Goal: Information Seeking & Learning: Learn about a topic

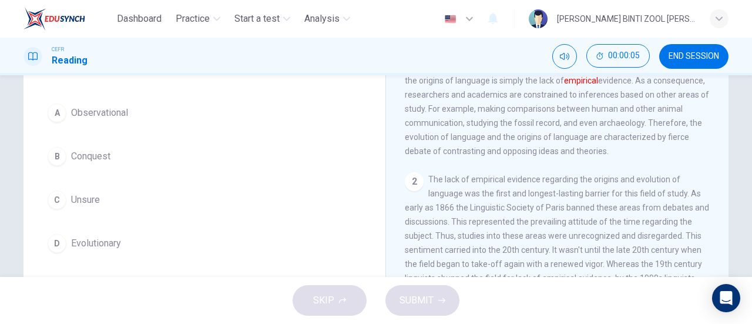
scroll to position [90, 0]
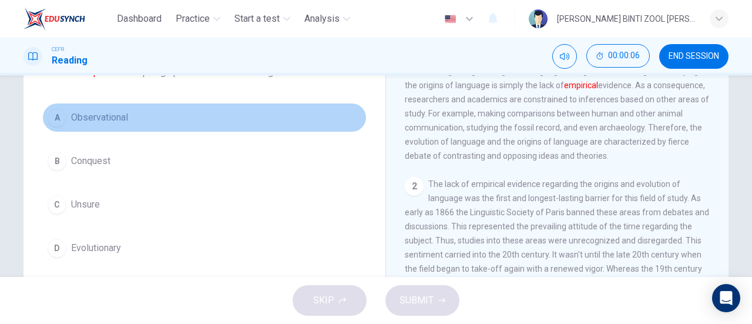
click at [309, 112] on button "A Observational" at bounding box center [204, 117] width 324 height 29
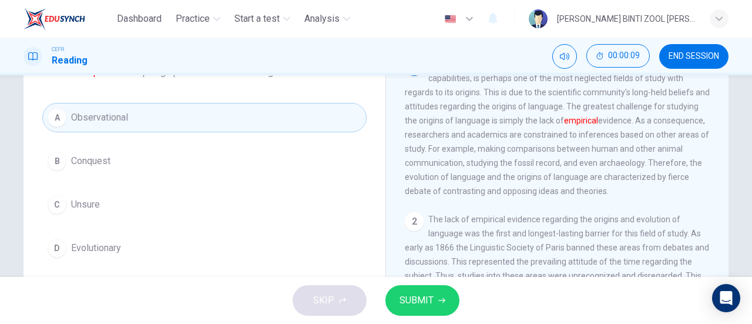
scroll to position [0, 0]
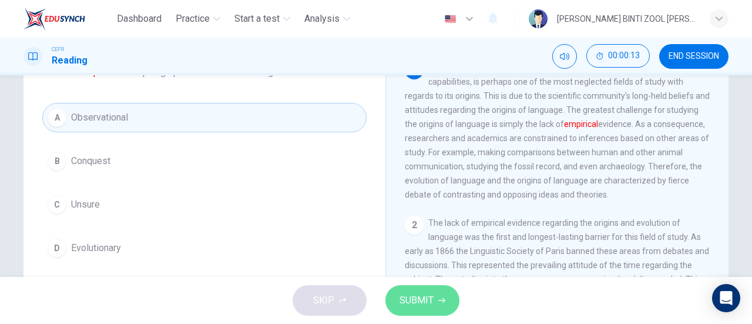
click at [457, 297] on button "SUBMIT" at bounding box center [423, 300] width 74 height 31
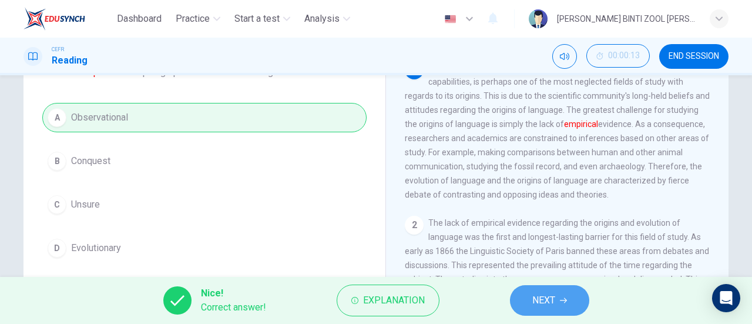
click at [533, 296] on span "NEXT" at bounding box center [544, 300] width 23 height 16
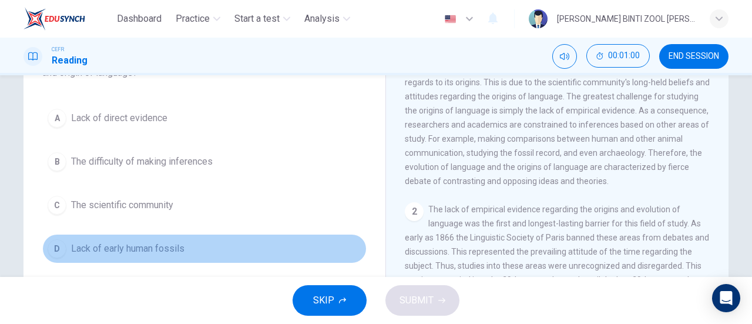
click at [306, 249] on button "D Lack of early human fossils" at bounding box center [204, 248] width 324 height 29
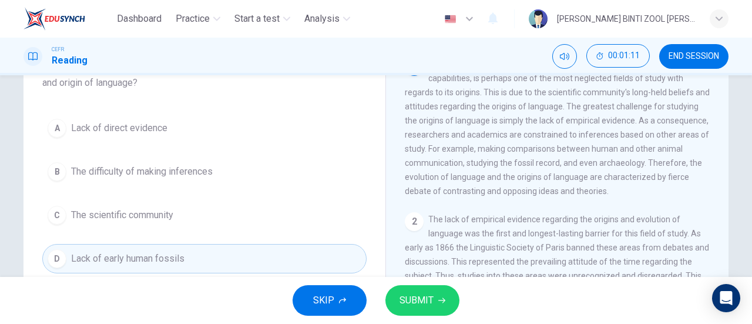
scroll to position [93, 0]
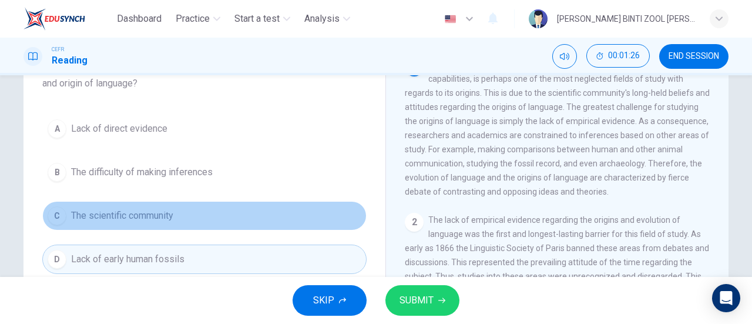
click at [238, 219] on button "C The scientific community" at bounding box center [204, 215] width 324 height 29
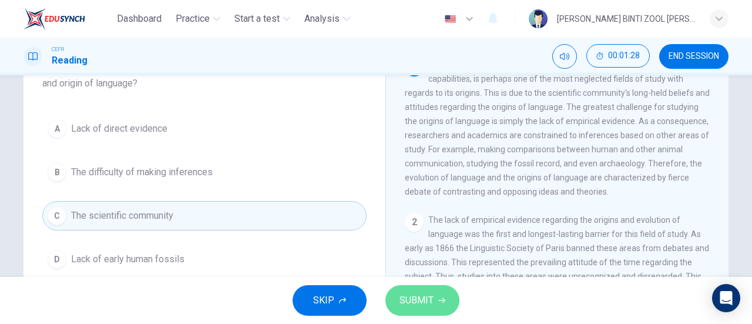
click at [435, 293] on button "SUBMIT" at bounding box center [423, 300] width 74 height 31
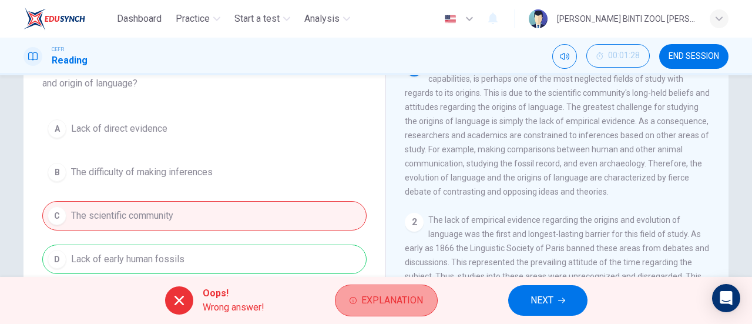
click at [416, 312] on button "Explanation" at bounding box center [386, 301] width 103 height 32
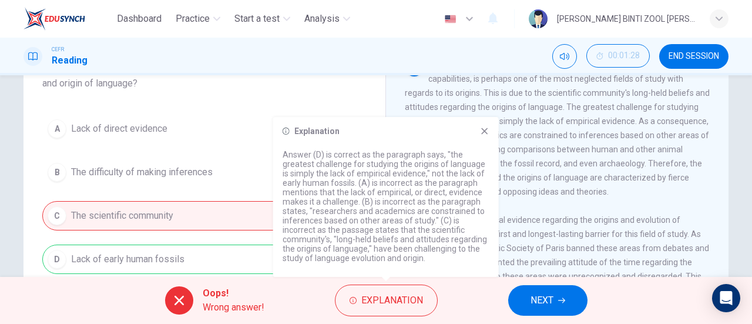
click at [488, 129] on icon at bounding box center [484, 130] width 9 height 9
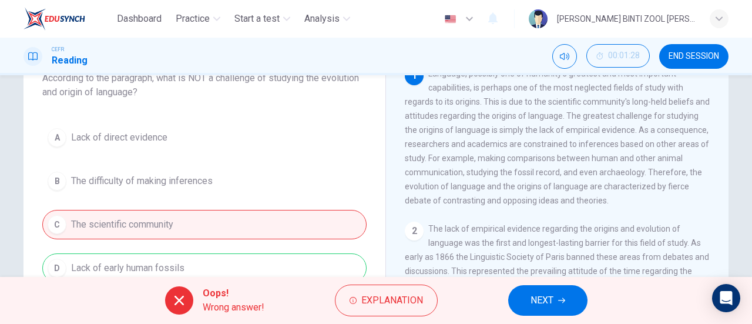
scroll to position [83, 0]
click at [551, 288] on button "NEXT" at bounding box center [547, 300] width 79 height 31
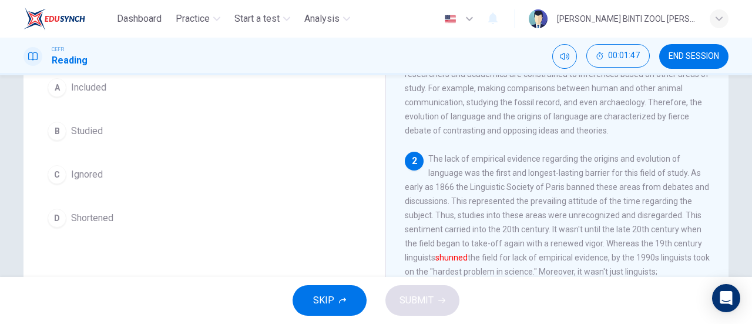
scroll to position [108, 0]
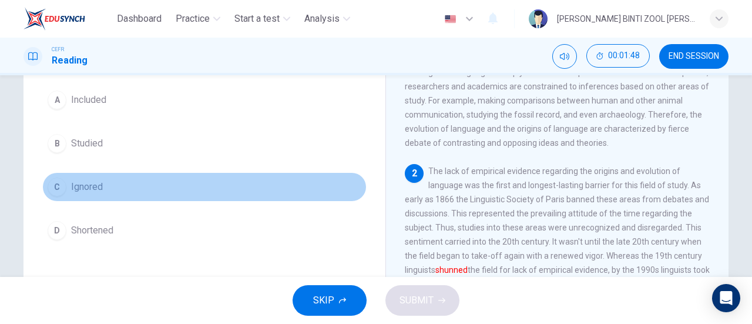
click at [303, 186] on button "C Ignored" at bounding box center [204, 186] width 324 height 29
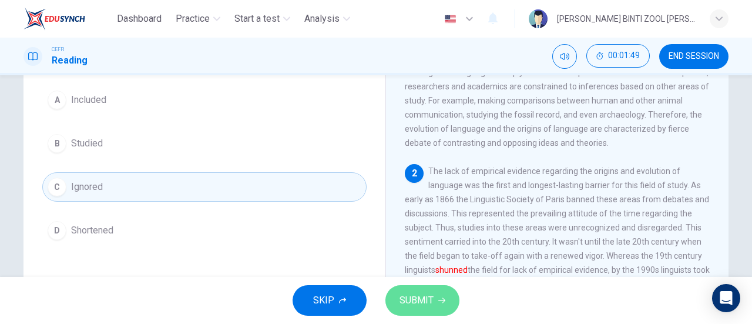
click at [446, 297] on button "SUBMIT" at bounding box center [423, 300] width 74 height 31
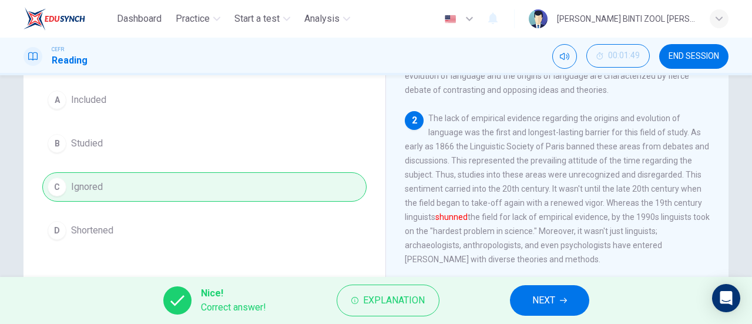
scroll to position [88, 0]
click at [548, 293] on span "NEXT" at bounding box center [544, 300] width 23 height 16
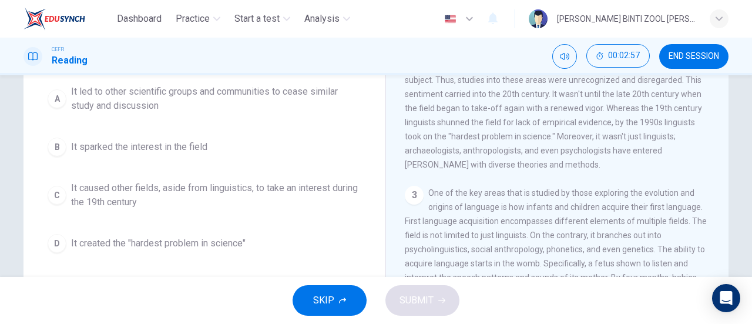
scroll to position [133, 0]
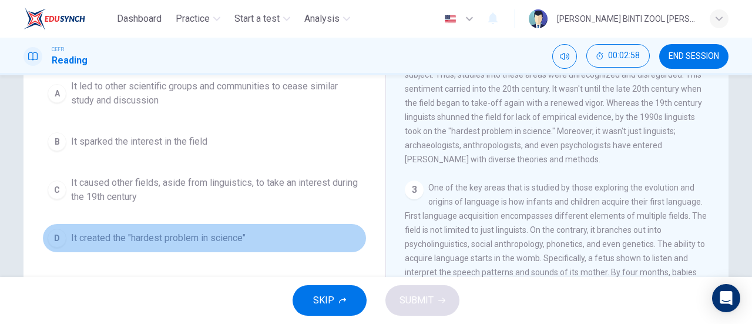
click at [270, 233] on button "D It created the "hardest problem in science"" at bounding box center [204, 237] width 324 height 29
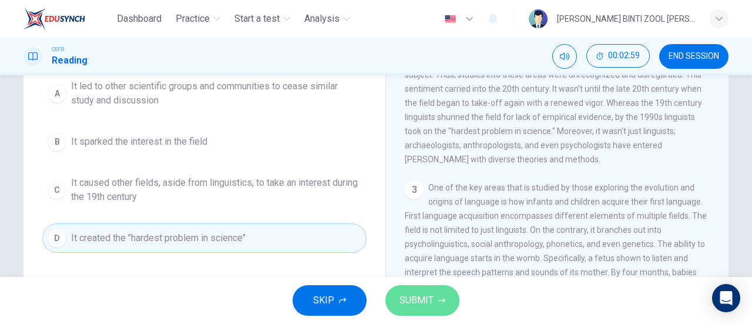
click at [448, 312] on button "SUBMIT" at bounding box center [423, 300] width 74 height 31
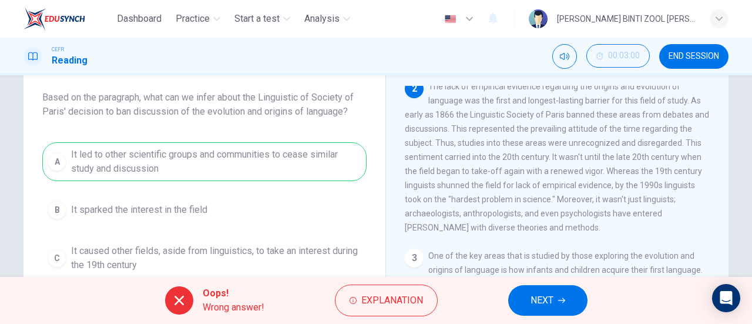
scroll to position [64, 0]
click at [547, 297] on span "NEXT" at bounding box center [542, 300] width 23 height 16
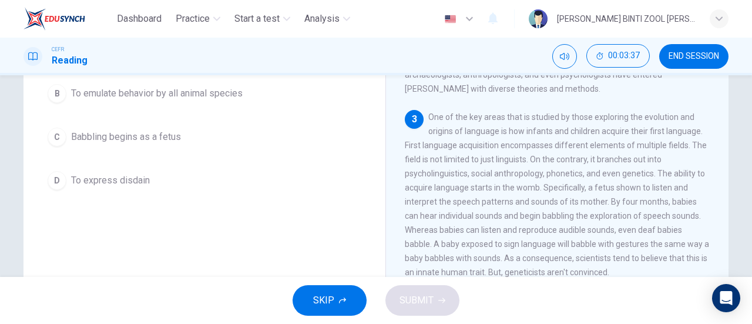
scroll to position [148, 0]
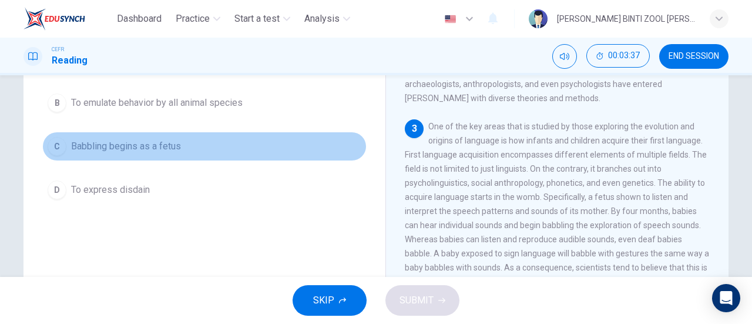
click at [297, 158] on button "C Babbling begins as a fetus" at bounding box center [204, 146] width 324 height 29
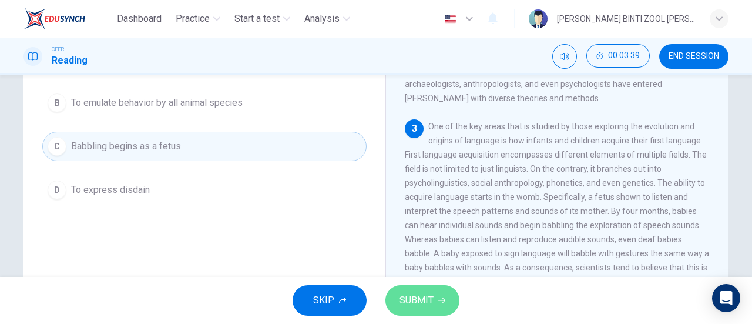
click at [429, 302] on span "SUBMIT" at bounding box center [417, 300] width 34 height 16
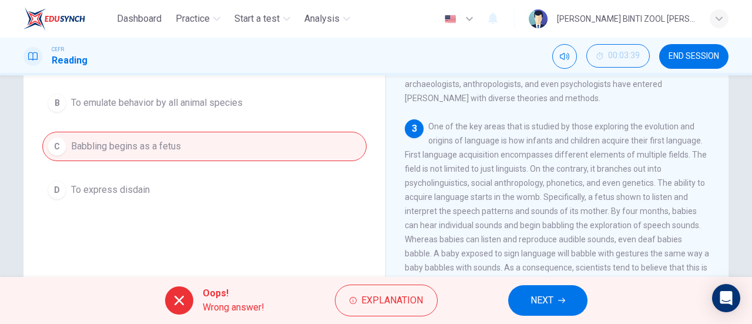
scroll to position [66, 0]
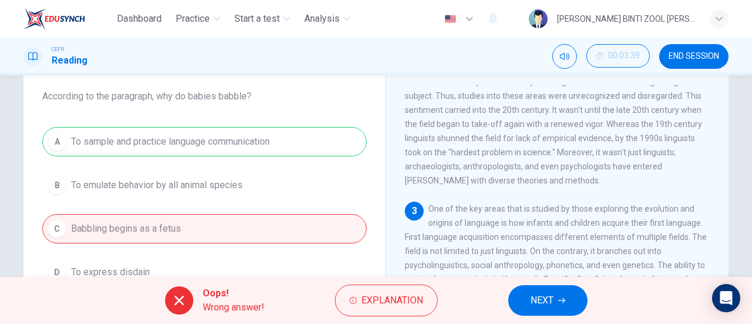
click at [514, 285] on div "Oops! Wrong answer! Explanation NEXT" at bounding box center [376, 300] width 752 height 47
click at [523, 294] on button "NEXT" at bounding box center [547, 300] width 79 height 31
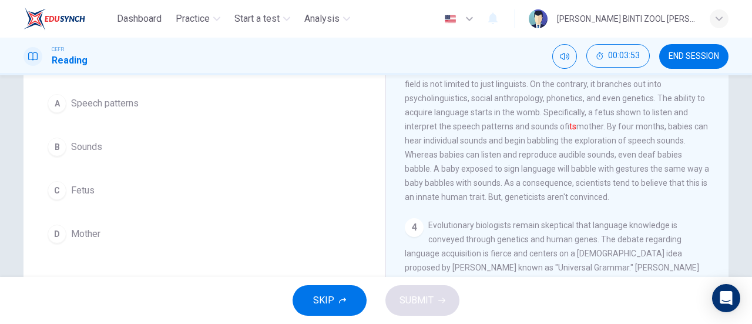
scroll to position [105, 0]
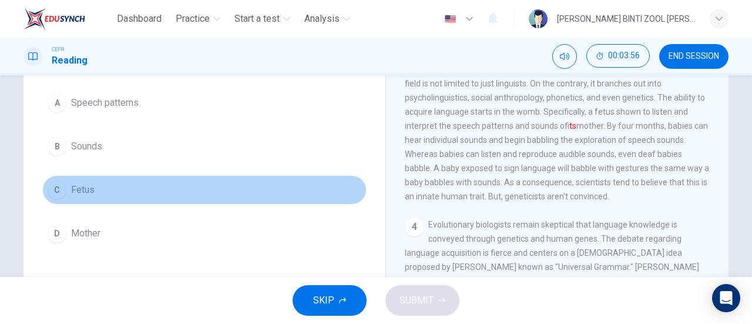
click at [262, 191] on button "C Fetus" at bounding box center [204, 189] width 324 height 29
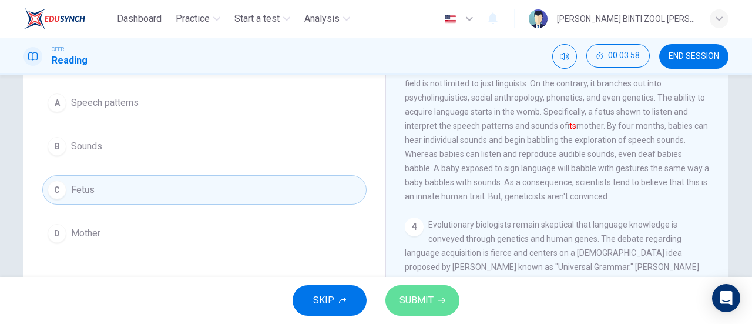
click at [404, 287] on button "SUBMIT" at bounding box center [423, 300] width 74 height 31
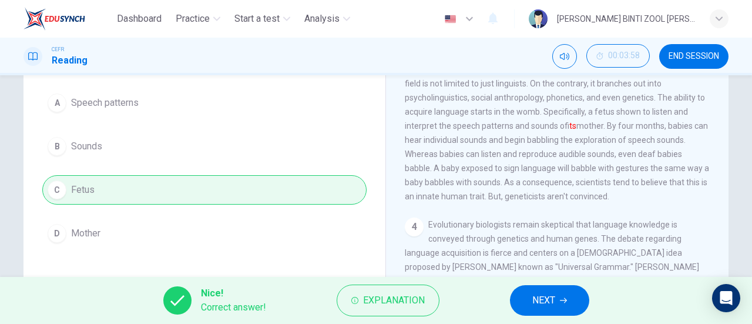
click at [530, 284] on div "Nice! Correct answer! Explanation NEXT" at bounding box center [376, 300] width 752 height 47
click at [534, 289] on button "NEXT" at bounding box center [549, 300] width 79 height 31
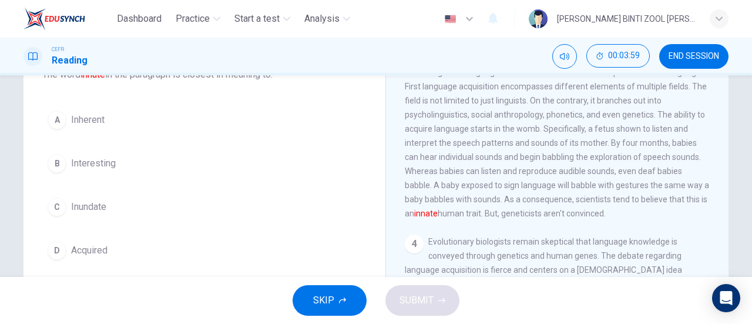
scroll to position [89, 0]
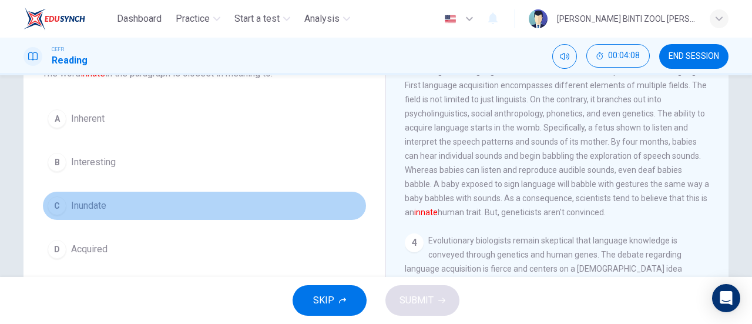
click at [299, 210] on button "C Inundate" at bounding box center [204, 205] width 324 height 29
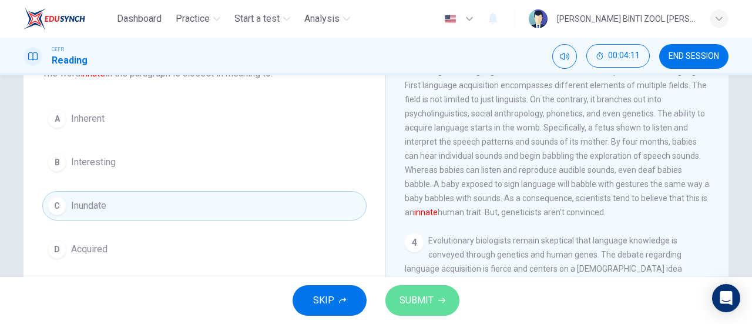
click at [424, 296] on span "SUBMIT" at bounding box center [417, 300] width 34 height 16
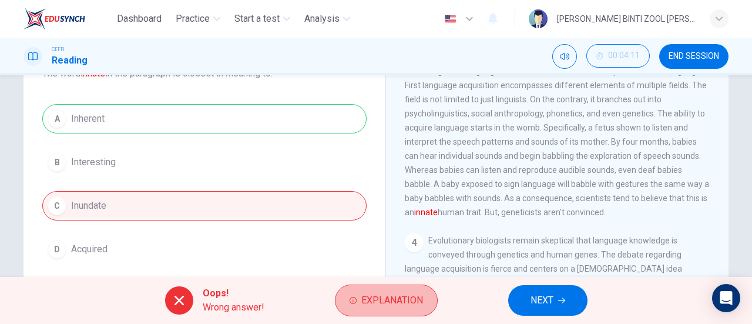
click at [424, 296] on button "Explanation" at bounding box center [386, 301] width 103 height 32
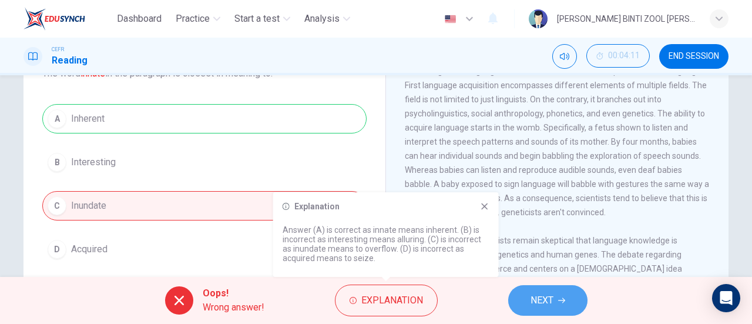
click at [544, 298] on span "NEXT" at bounding box center [542, 300] width 23 height 16
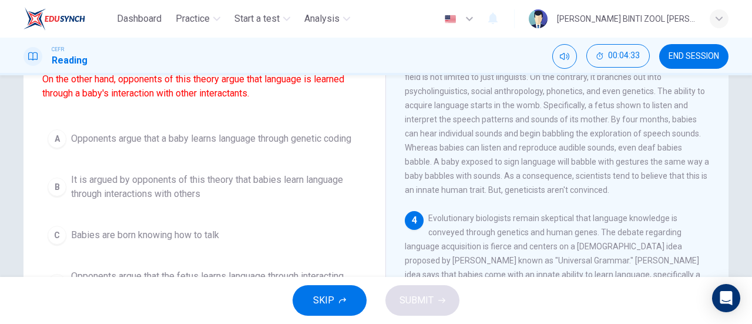
scroll to position [112, 0]
click at [195, 200] on span "It is argued by opponents of this theory that babies learn language through int…" at bounding box center [216, 186] width 290 height 28
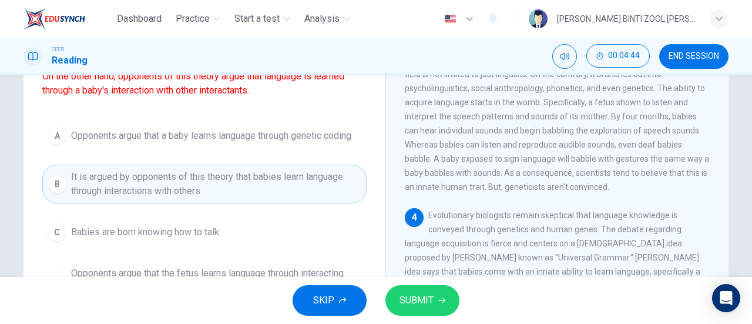
scroll to position [195, 0]
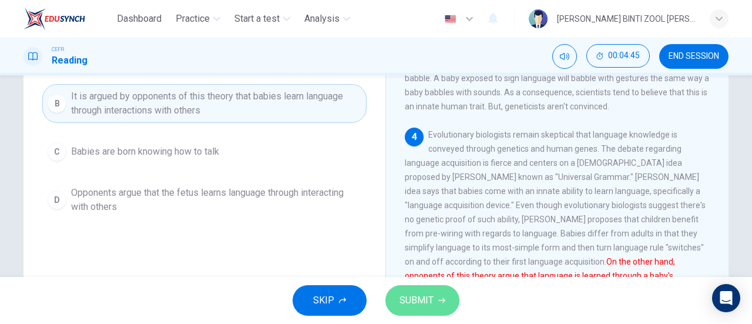
click at [451, 293] on button "SUBMIT" at bounding box center [423, 300] width 74 height 31
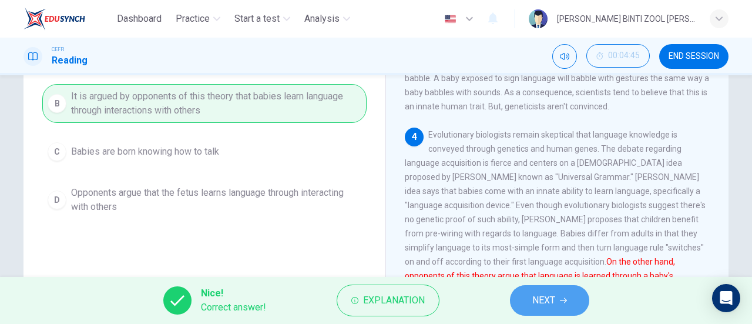
click at [544, 294] on span "NEXT" at bounding box center [544, 300] width 23 height 16
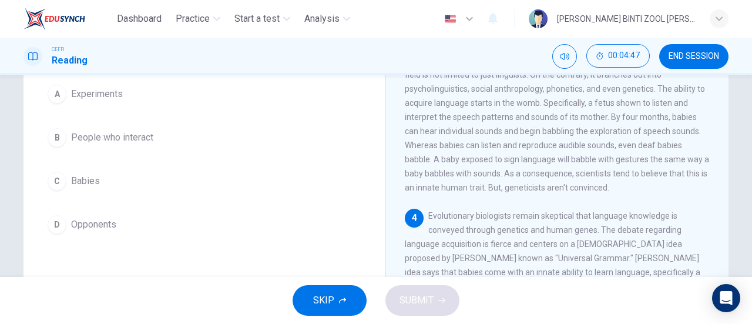
scroll to position [113, 0]
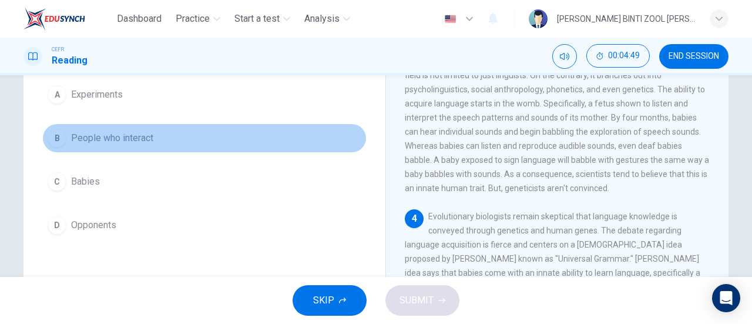
click at [276, 140] on button "B People who interact" at bounding box center [204, 137] width 324 height 29
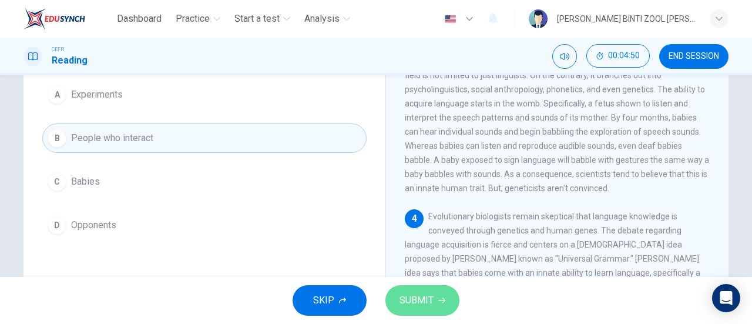
click at [436, 305] on button "SUBMIT" at bounding box center [423, 300] width 74 height 31
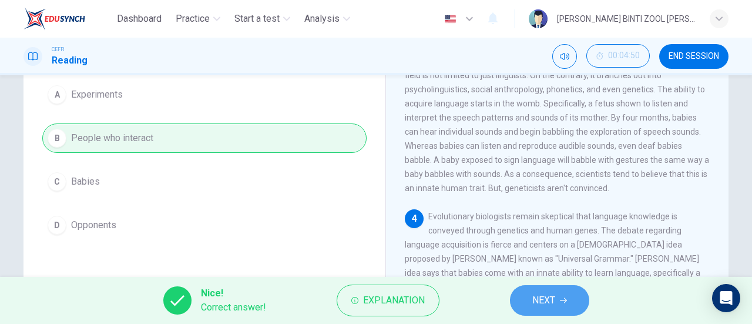
click at [534, 304] on span "NEXT" at bounding box center [544, 300] width 23 height 16
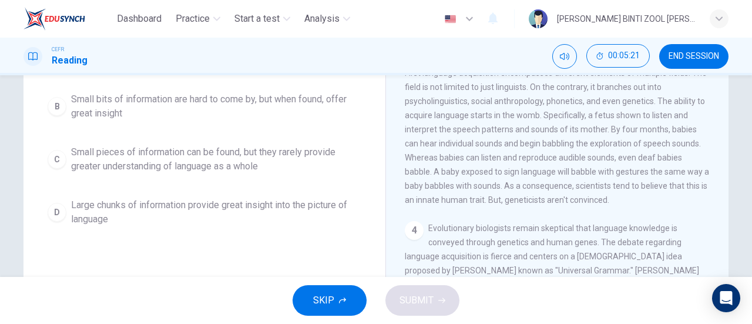
scroll to position [202, 0]
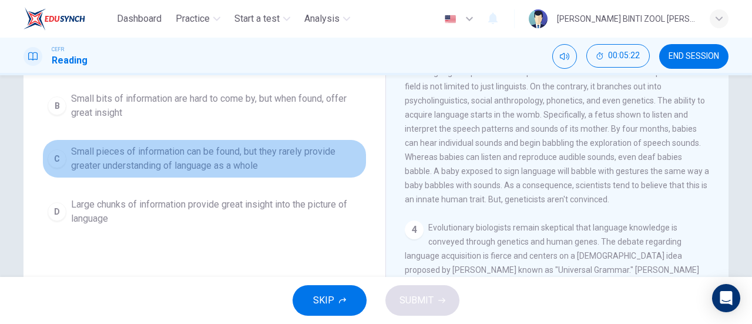
click at [289, 173] on span "Small pieces of information can be found, but they rarely provide greater under…" at bounding box center [216, 159] width 290 height 28
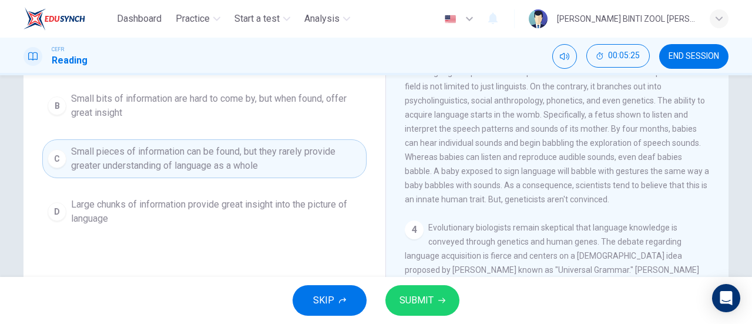
click at [436, 282] on div "SKIP SUBMIT" at bounding box center [376, 300] width 752 height 47
click at [442, 300] on icon "button" at bounding box center [442, 300] width 7 height 7
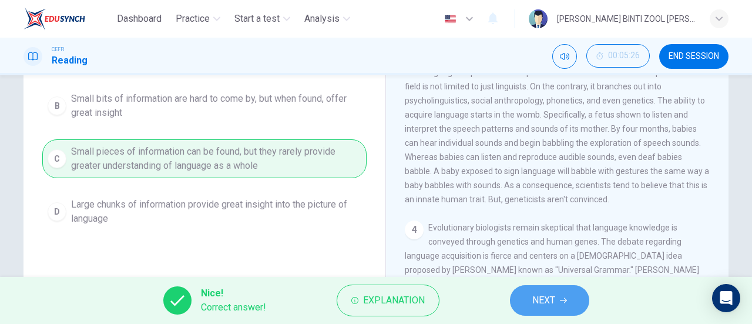
click at [557, 291] on button "NEXT" at bounding box center [549, 300] width 79 height 31
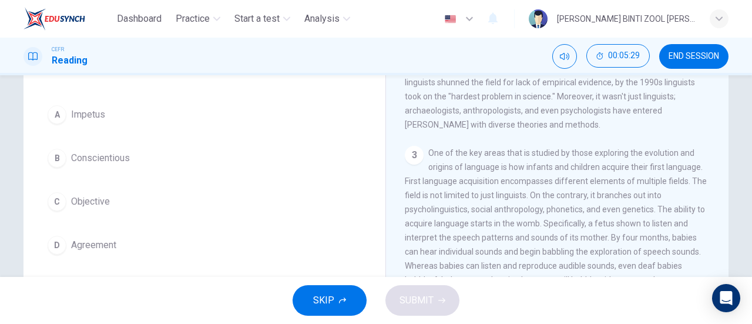
scroll to position [93, 0]
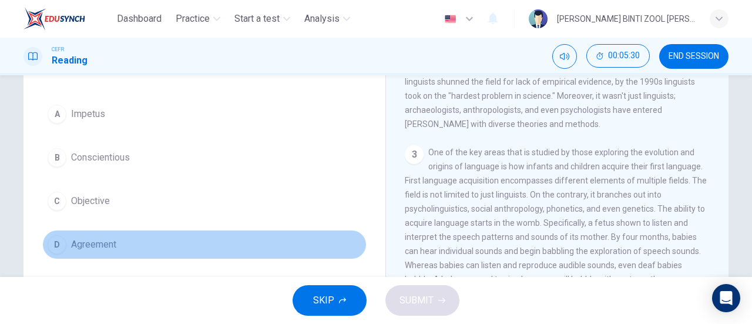
click at [317, 240] on button "D Agreement" at bounding box center [204, 244] width 324 height 29
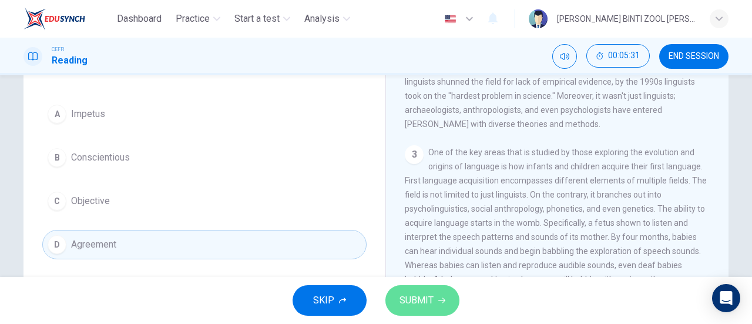
click at [414, 299] on span "SUBMIT" at bounding box center [417, 300] width 34 height 16
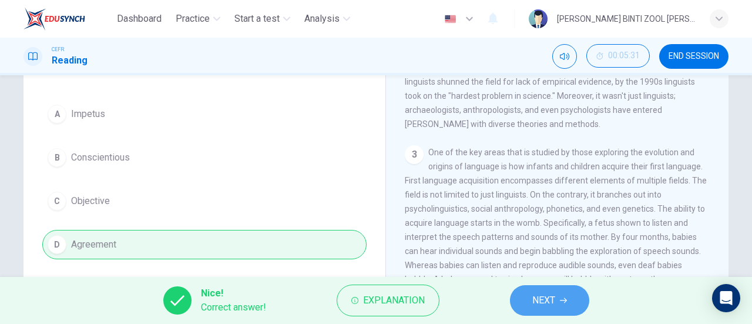
click at [523, 291] on button "NEXT" at bounding box center [549, 300] width 79 height 31
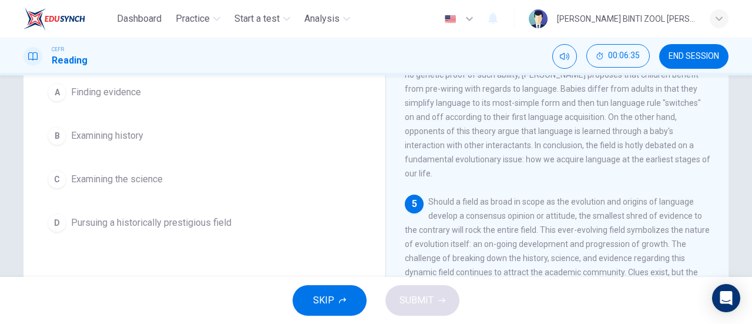
scroll to position [123, 0]
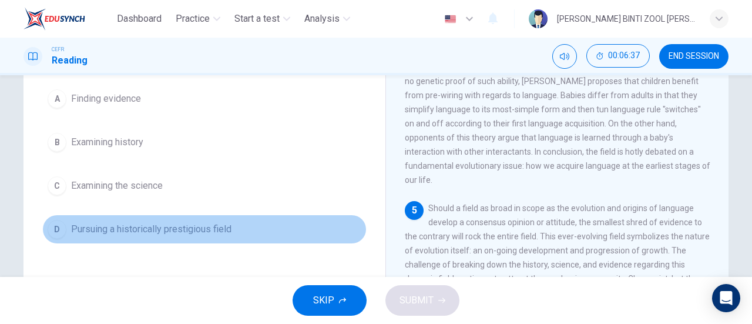
click at [278, 228] on button "D Pursuing a historically prestigious field" at bounding box center [204, 229] width 324 height 29
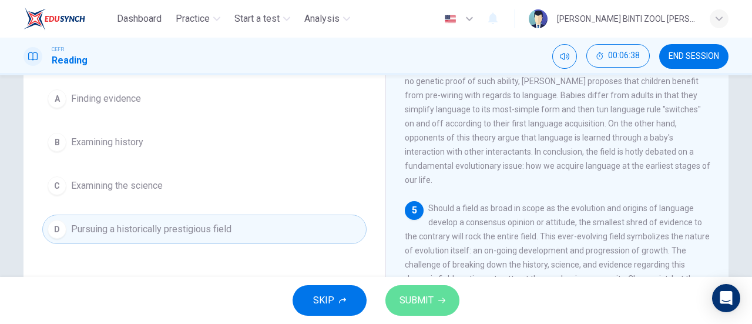
click at [400, 296] on span "SUBMIT" at bounding box center [417, 300] width 34 height 16
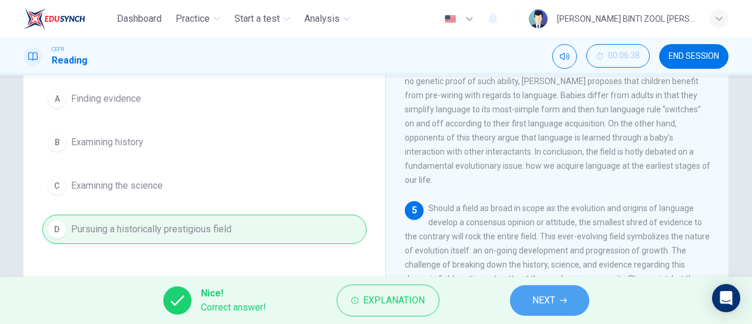
click at [558, 303] on button "NEXT" at bounding box center [549, 300] width 79 height 31
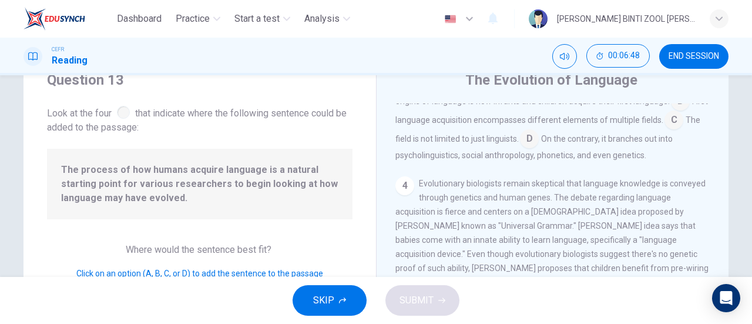
scroll to position [306, 0]
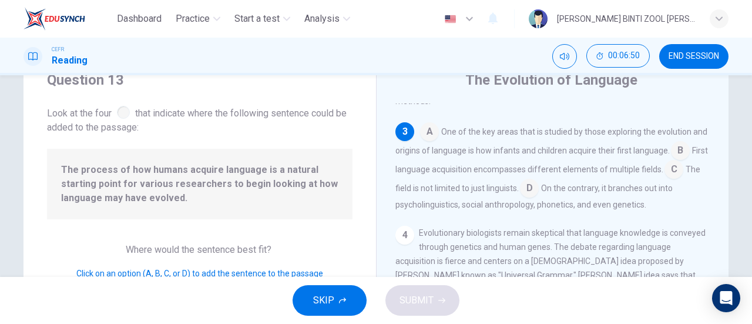
click at [426, 137] on input at bounding box center [429, 132] width 19 height 19
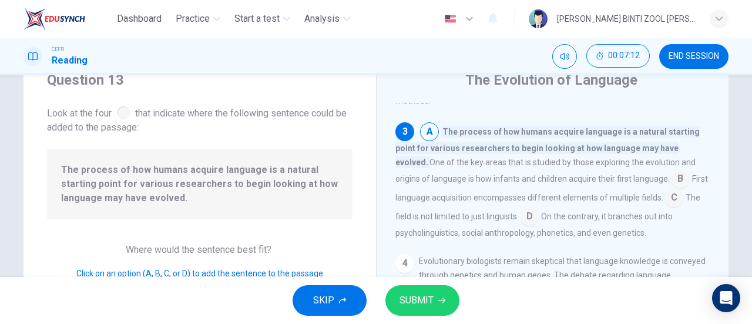
click at [671, 189] on input at bounding box center [680, 179] width 19 height 19
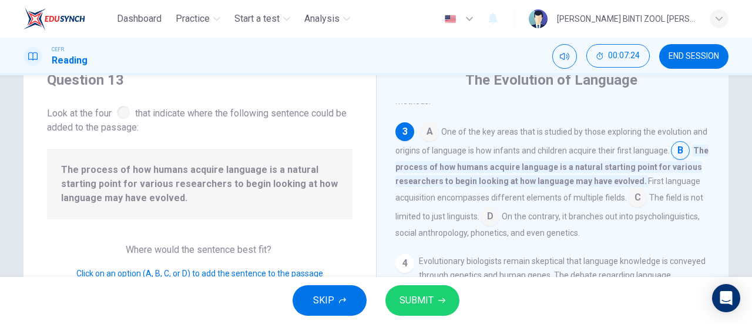
click at [647, 205] on input at bounding box center [637, 198] width 19 height 19
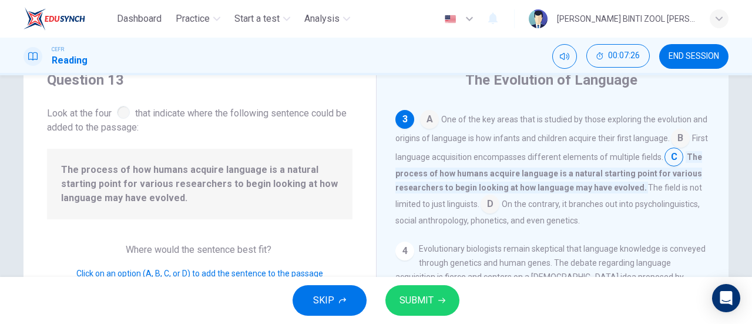
scroll to position [319, 0]
click at [500, 213] on input at bounding box center [490, 204] width 19 height 19
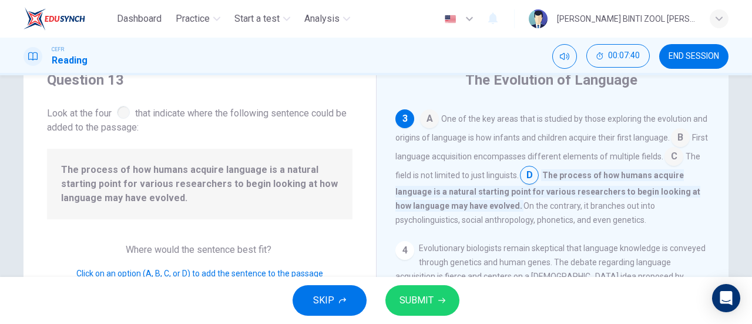
drag, startPoint x: 451, startPoint y: 227, endPoint x: 440, endPoint y: 292, distance: 65.6
click at [440, 292] on div "Dashboard Practice Start a test Analysis English en ​ AMALEEN ZAHRA BINTI ZOOL …" at bounding box center [376, 162] width 752 height 324
click at [440, 292] on button "SUBMIT" at bounding box center [423, 300] width 74 height 31
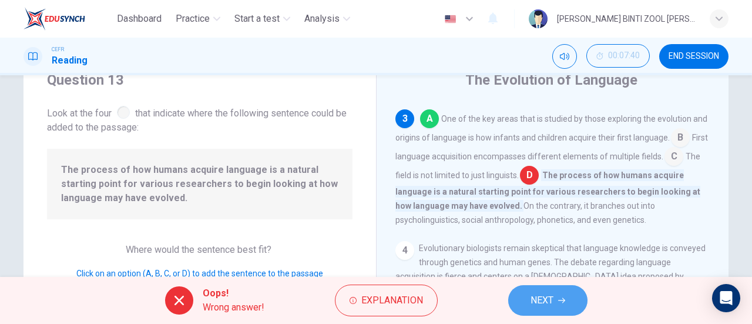
click at [531, 294] on span "NEXT" at bounding box center [542, 300] width 23 height 16
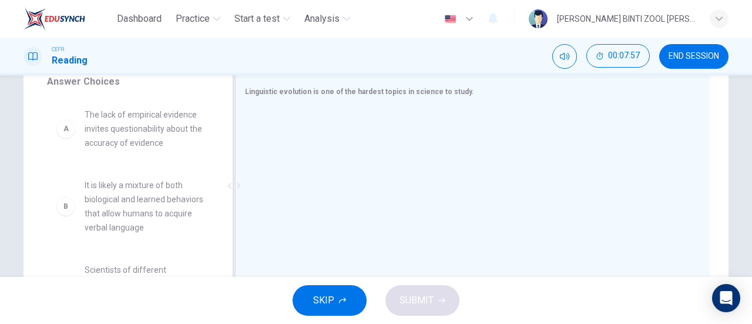
scroll to position [204, 0]
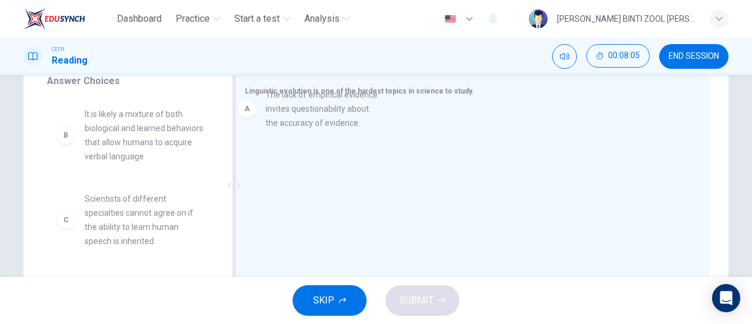
drag, startPoint x: 172, startPoint y: 149, endPoint x: 349, endPoint y: 132, distance: 177.8
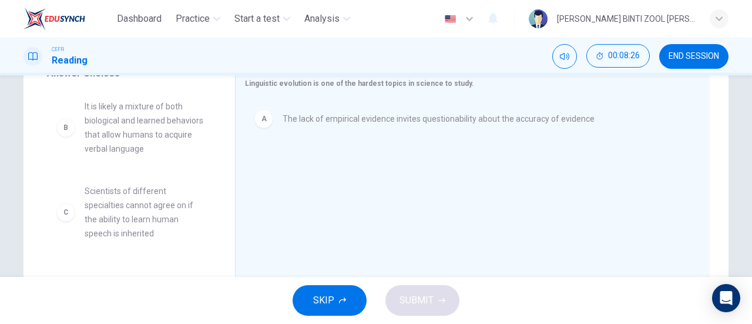
scroll to position [200, 0]
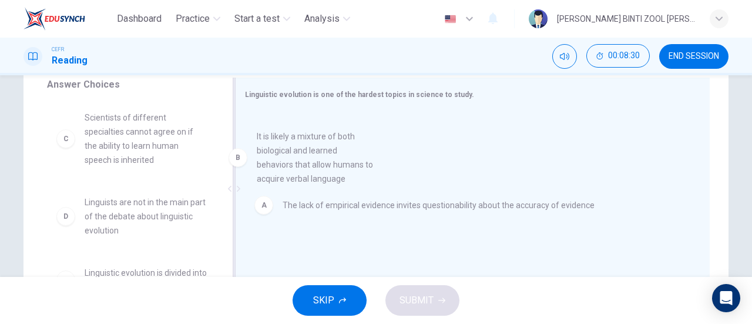
drag, startPoint x: 176, startPoint y: 163, endPoint x: 355, endPoint y: 182, distance: 179.7
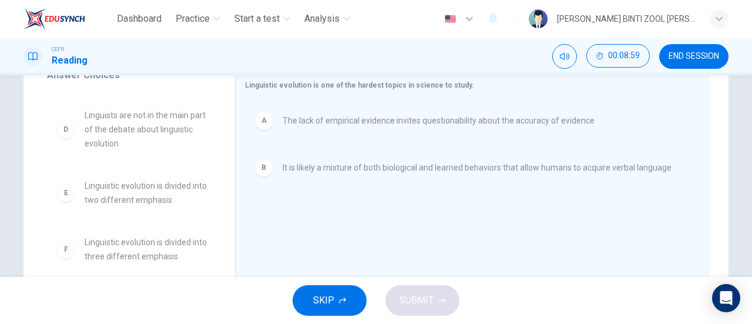
scroll to position [0, 0]
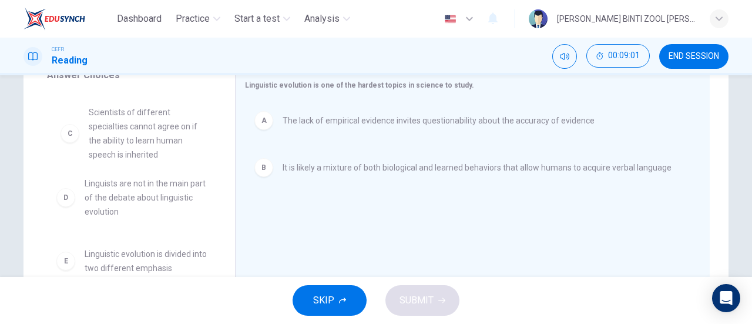
drag, startPoint x: 138, startPoint y: 147, endPoint x: 147, endPoint y: 152, distance: 10.3
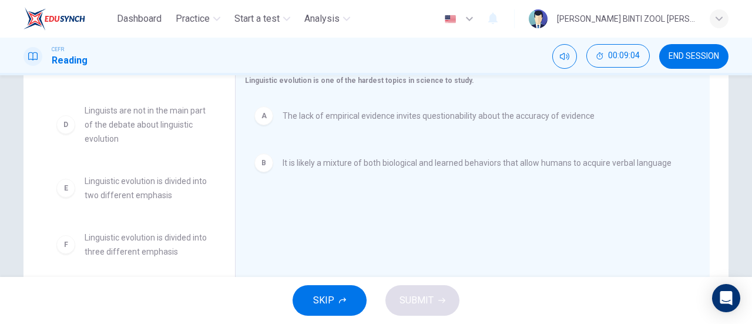
scroll to position [215, 0]
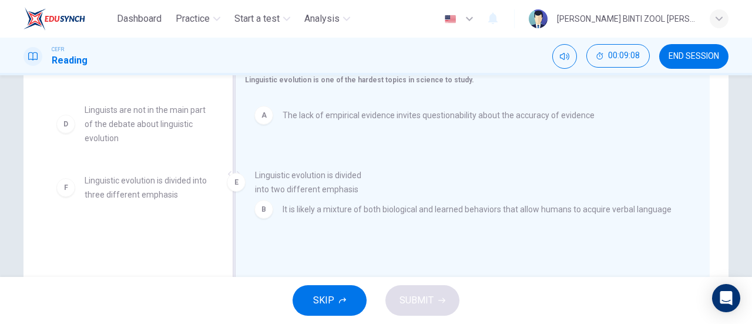
drag, startPoint x: 160, startPoint y: 200, endPoint x: 343, endPoint y: 193, distance: 183.5
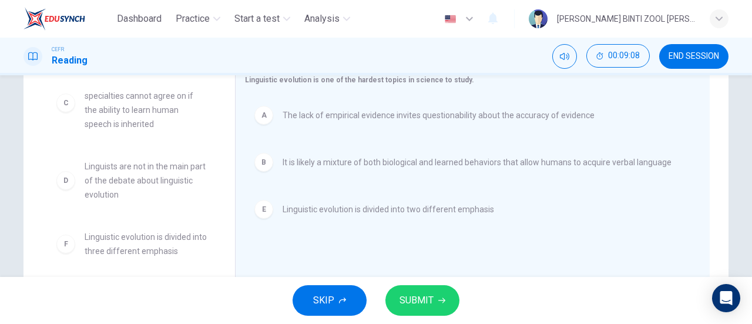
scroll to position [21, 0]
click at [442, 302] on icon "button" at bounding box center [442, 300] width 7 height 7
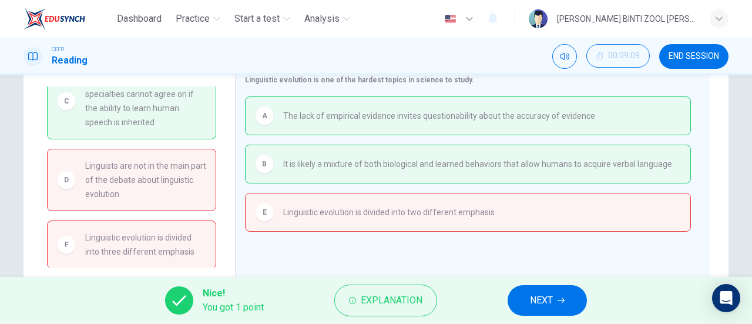
scroll to position [0, 0]
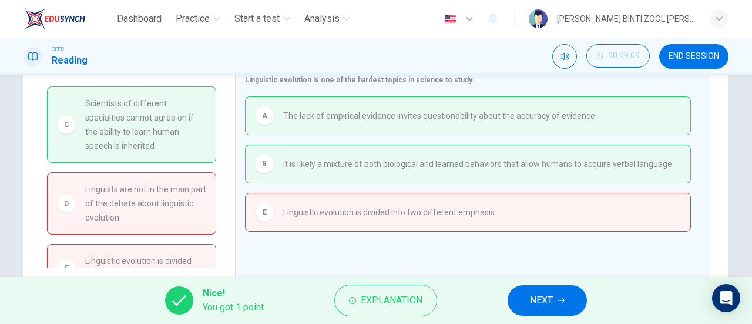
click at [543, 292] on span "NEXT" at bounding box center [541, 300] width 23 height 16
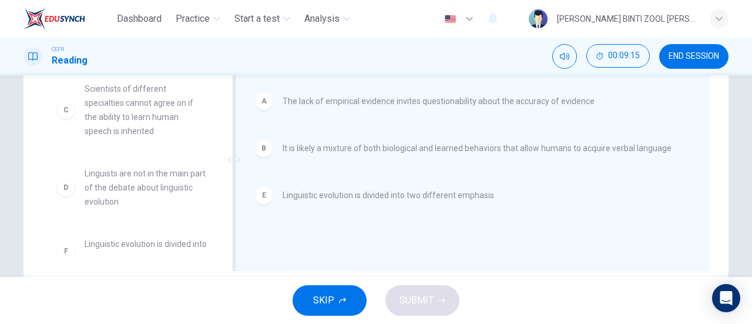
scroll to position [254, 0]
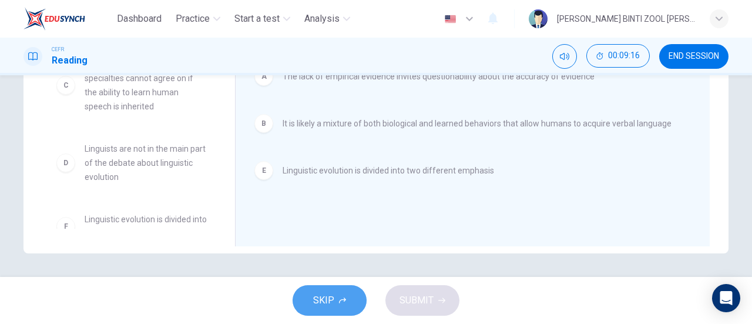
click at [344, 304] on button "SKIP" at bounding box center [330, 300] width 74 height 31
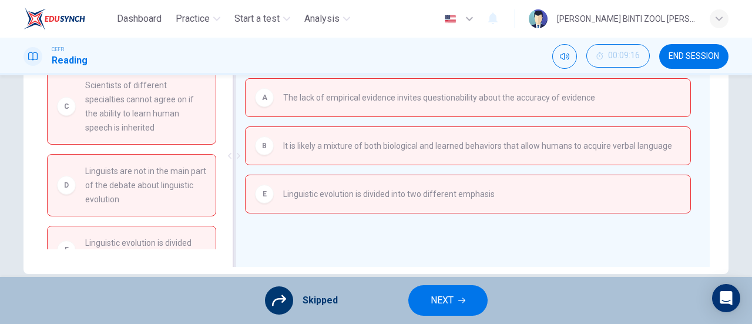
scroll to position [234, 0]
click at [456, 293] on button "NEXT" at bounding box center [448, 300] width 79 height 31
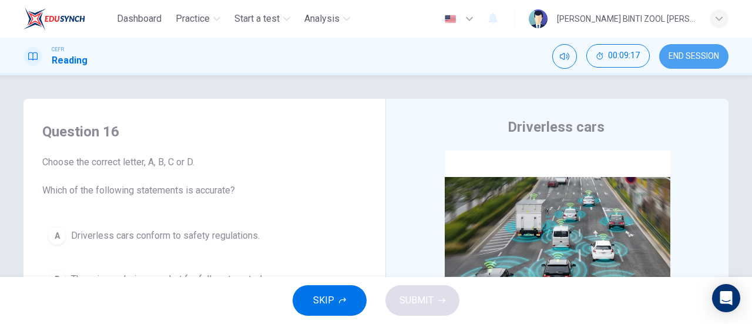
click at [698, 53] on span "END SESSION" at bounding box center [694, 56] width 51 height 9
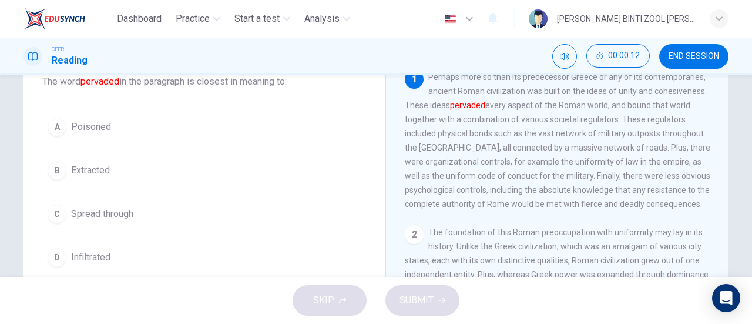
scroll to position [81, 0]
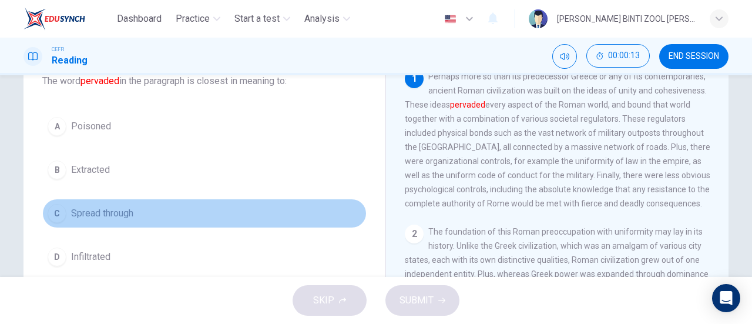
click at [313, 207] on button "C Spread through" at bounding box center [204, 213] width 324 height 29
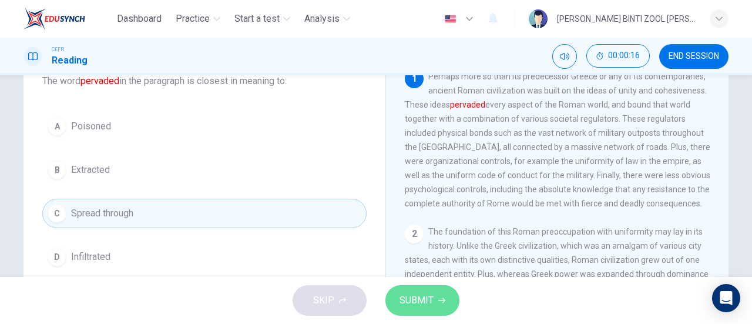
click at [415, 285] on button "SUBMIT" at bounding box center [423, 300] width 74 height 31
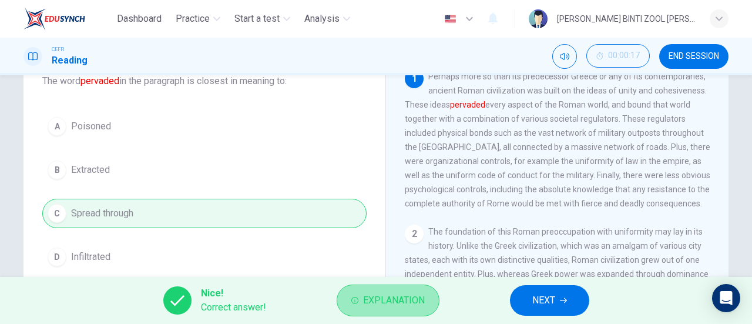
click at [402, 296] on span "Explanation" at bounding box center [394, 300] width 62 height 16
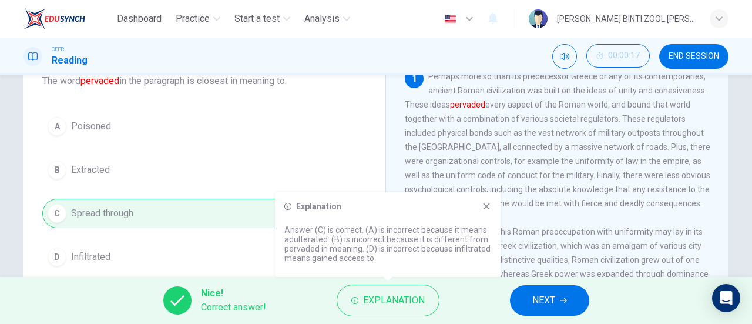
click at [483, 205] on icon at bounding box center [486, 206] width 9 height 9
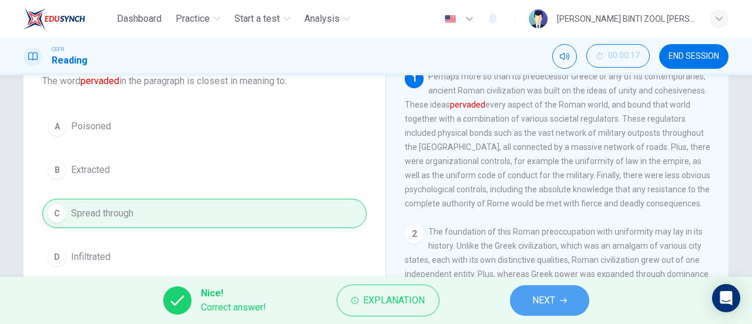
click at [524, 288] on button "NEXT" at bounding box center [549, 300] width 79 height 31
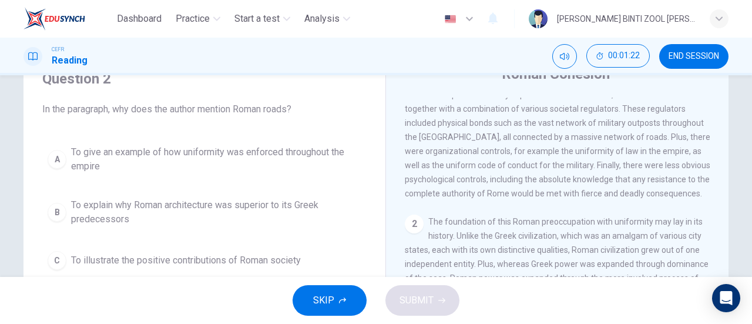
scroll to position [38, 0]
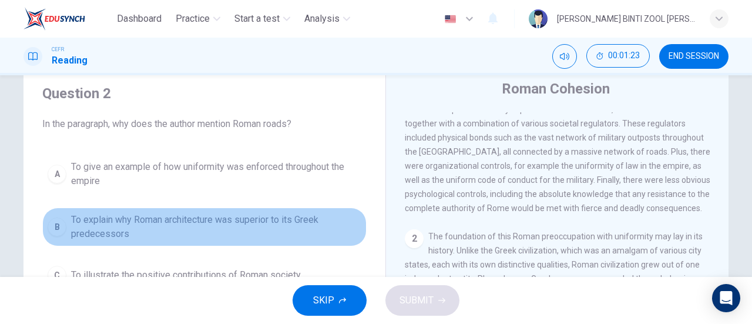
click at [291, 242] on button "B To explain why Roman architecture was superior to its Greek predecessors" at bounding box center [204, 226] width 324 height 39
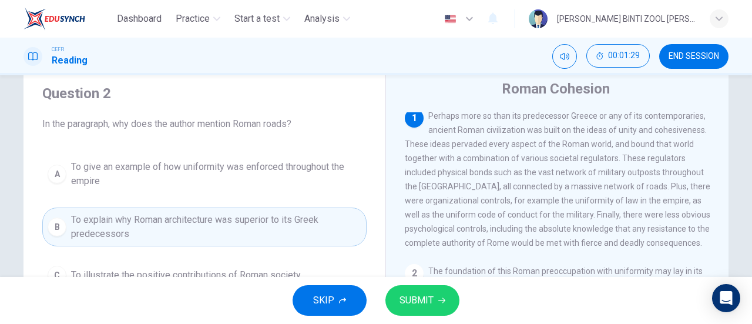
scroll to position [0, 0]
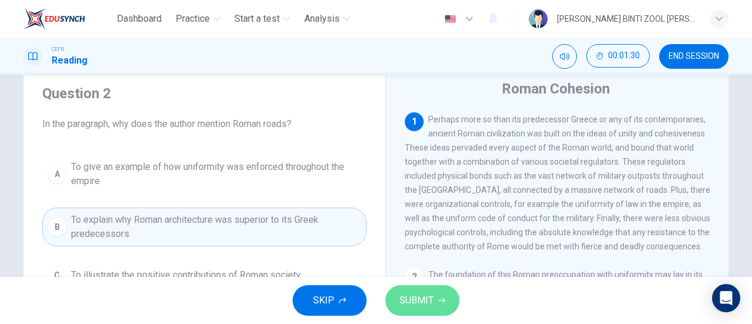
click at [446, 309] on button "SUBMIT" at bounding box center [423, 300] width 74 height 31
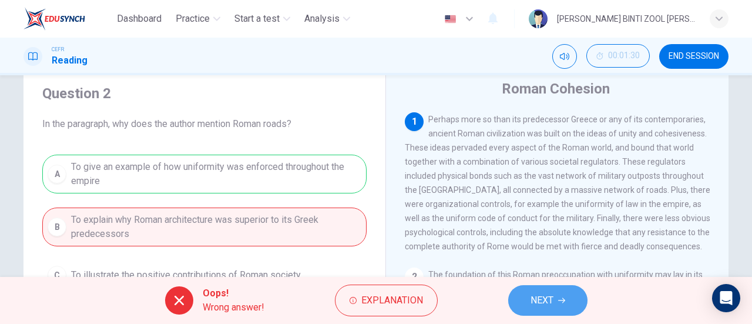
click at [547, 289] on button "NEXT" at bounding box center [547, 300] width 79 height 31
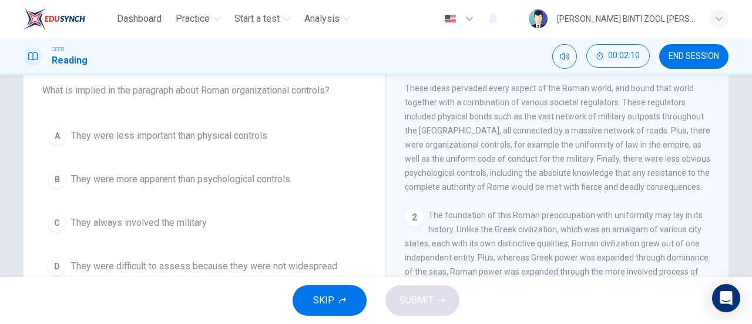
scroll to position [72, 0]
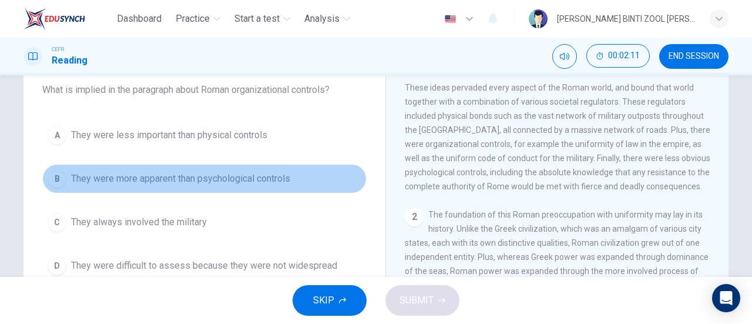
click at [304, 165] on button "B They were more apparent than psychological controls" at bounding box center [204, 178] width 324 height 29
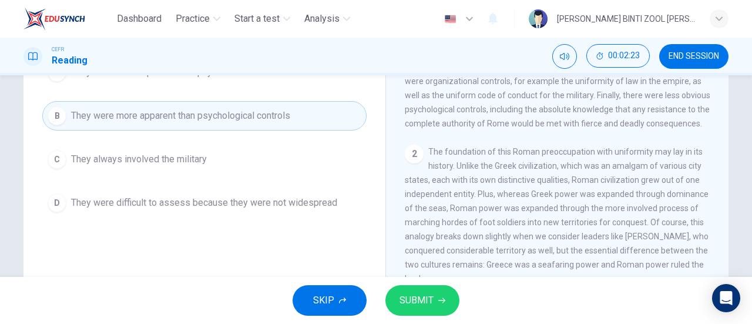
scroll to position [59, 0]
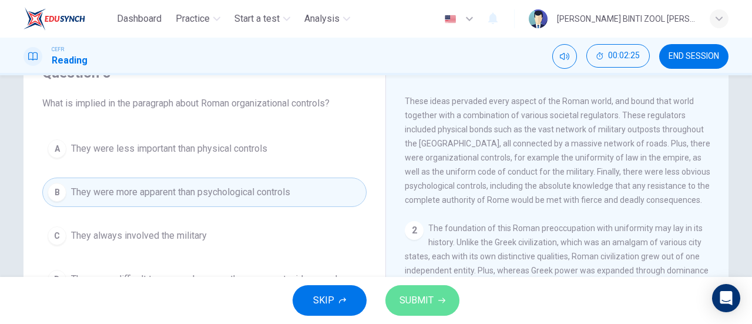
click at [426, 293] on span "SUBMIT" at bounding box center [417, 300] width 34 height 16
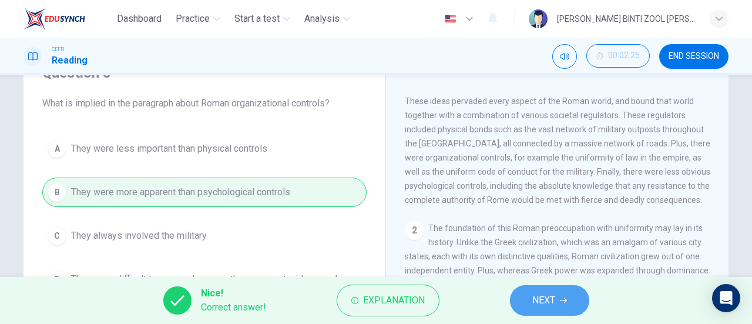
click at [525, 289] on button "NEXT" at bounding box center [549, 300] width 79 height 31
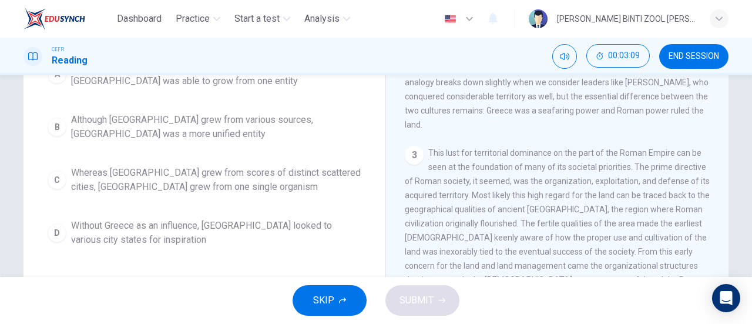
scroll to position [167, 0]
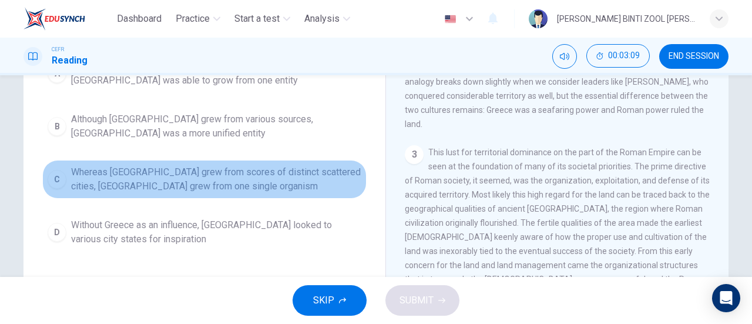
click at [300, 183] on span "Whereas [GEOGRAPHIC_DATA] grew from scores of distinct scattered cities, [GEOGR…" at bounding box center [216, 179] width 290 height 28
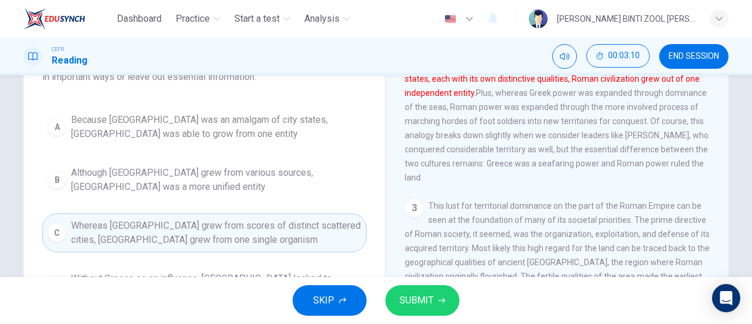
scroll to position [112, 0]
click at [431, 303] on span "SUBMIT" at bounding box center [417, 300] width 34 height 16
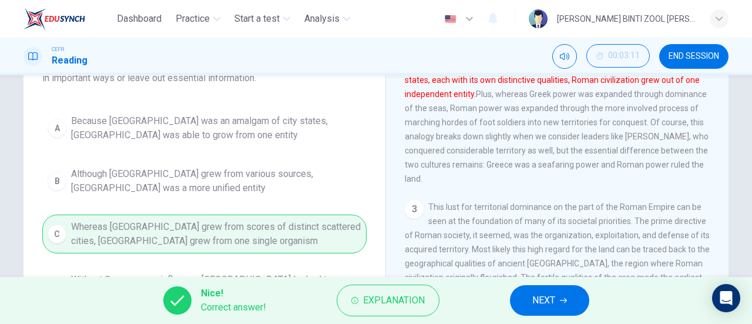
click at [537, 292] on span "NEXT" at bounding box center [544, 300] width 23 height 16
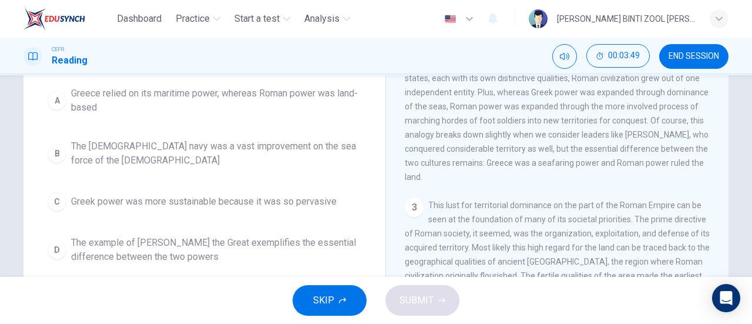
scroll to position [117, 0]
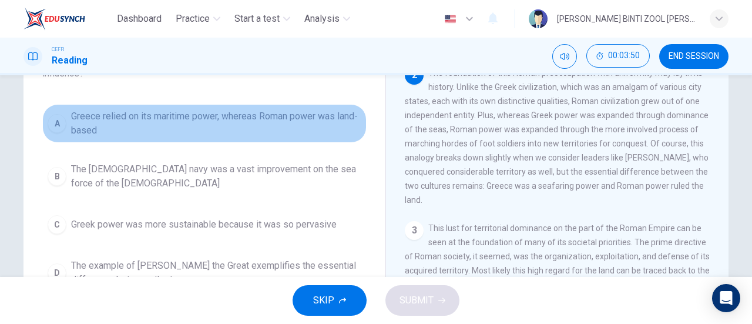
click at [294, 112] on span "Greece relied on its maritime power, whereas Roman power was land-based" at bounding box center [216, 123] width 290 height 28
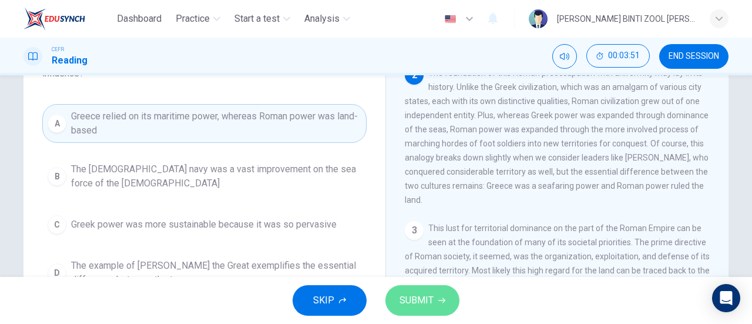
click at [429, 294] on span "SUBMIT" at bounding box center [417, 300] width 34 height 16
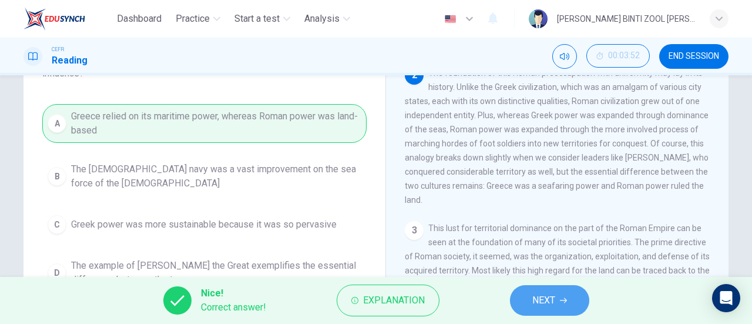
click at [551, 300] on span "NEXT" at bounding box center [544, 300] width 23 height 16
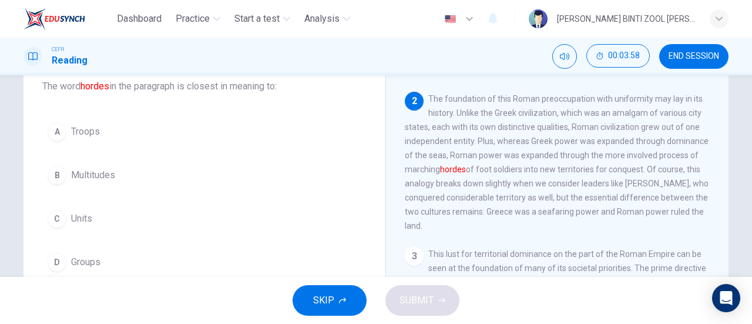
scroll to position [78, 0]
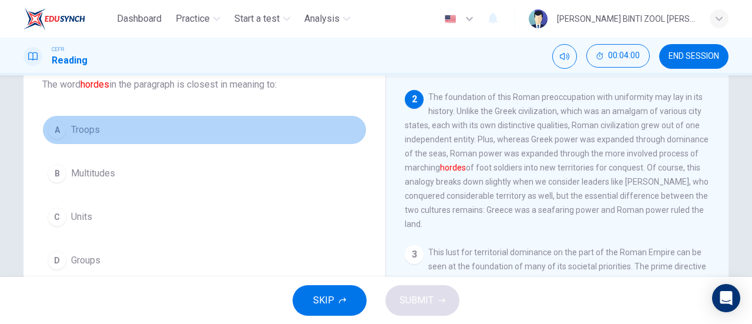
click at [243, 139] on button "A Troops" at bounding box center [204, 129] width 324 height 29
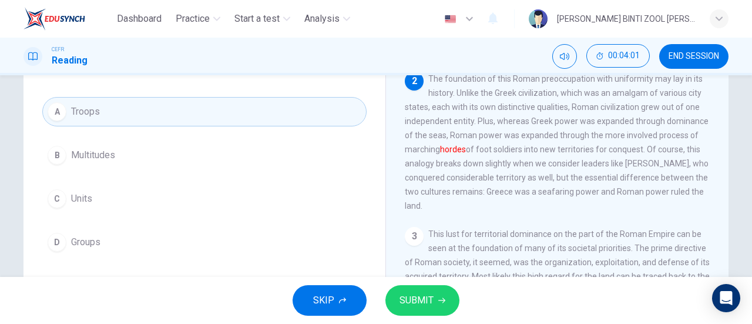
scroll to position [96, 0]
click at [436, 294] on button "SUBMIT" at bounding box center [423, 300] width 74 height 31
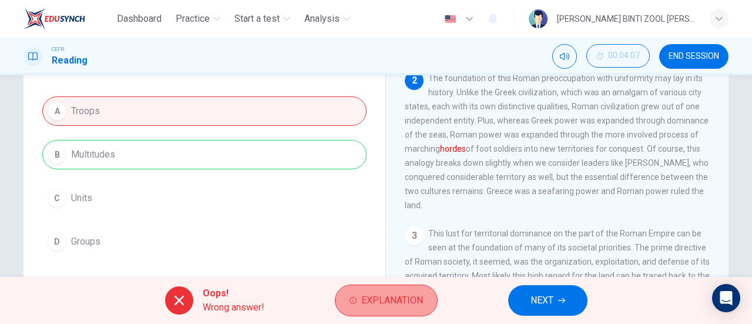
click at [430, 303] on button "Explanation" at bounding box center [386, 301] width 103 height 32
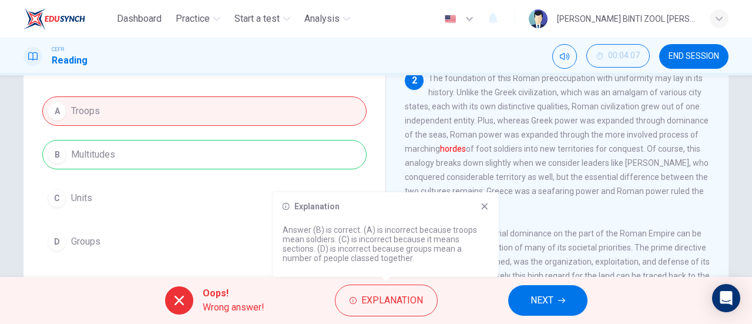
click at [488, 206] on icon at bounding box center [484, 206] width 9 height 9
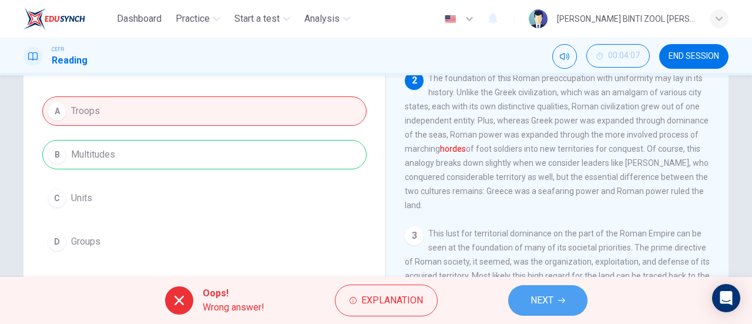
click at [561, 300] on icon "button" at bounding box center [561, 300] width 7 height 7
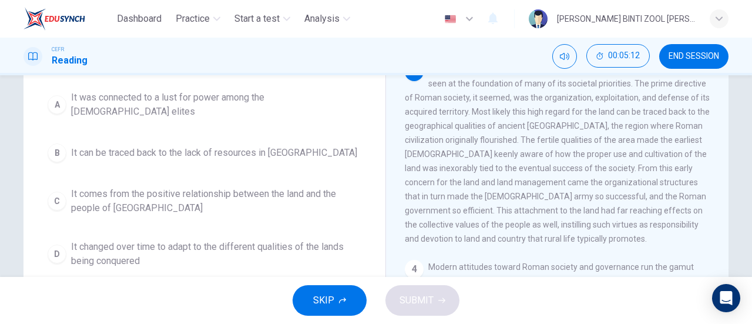
scroll to position [121, 0]
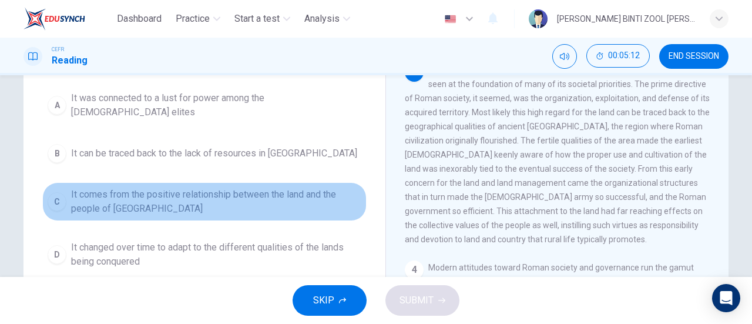
click at [322, 203] on span "It comes from the positive relationship between the land and the people of [GEO…" at bounding box center [216, 202] width 290 height 28
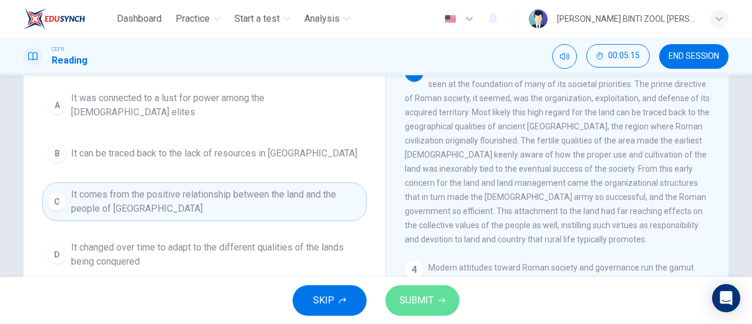
click at [435, 291] on button "SUBMIT" at bounding box center [423, 300] width 74 height 31
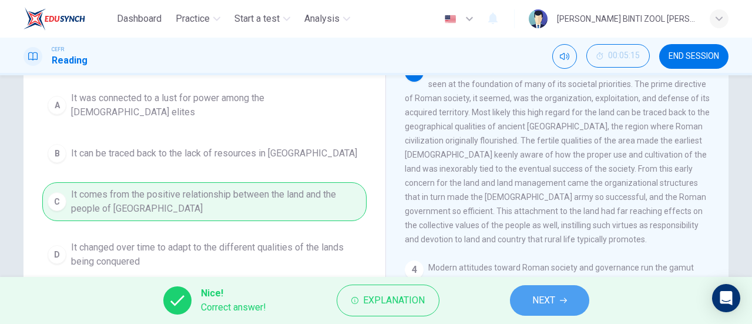
click at [518, 297] on button "NEXT" at bounding box center [549, 300] width 79 height 31
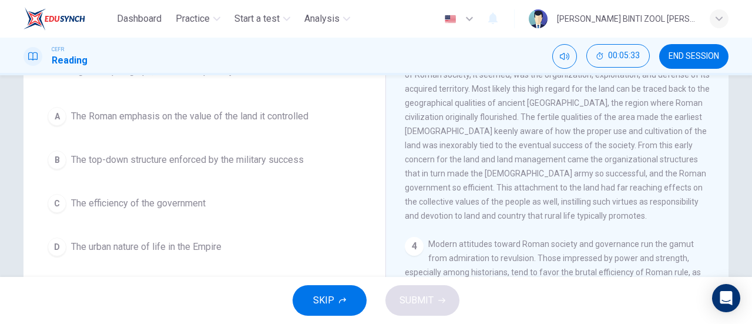
scroll to position [101, 0]
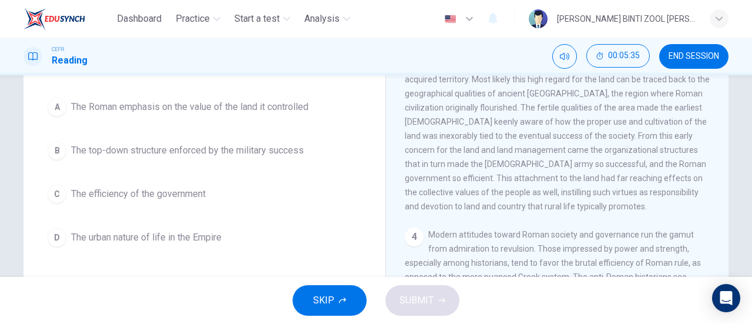
click at [344, 207] on div "A The Roman emphasis on the value of the land it controlled B The top-down stru…" at bounding box center [204, 172] width 324 height 160
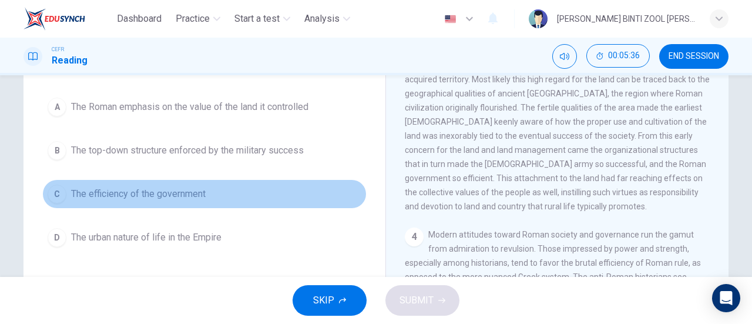
click at [342, 193] on button "C The efficiency of the government" at bounding box center [204, 193] width 324 height 29
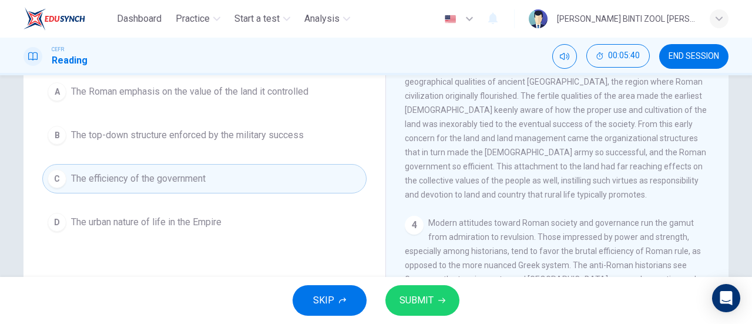
scroll to position [326, 0]
click at [449, 293] on button "SUBMIT" at bounding box center [423, 300] width 74 height 31
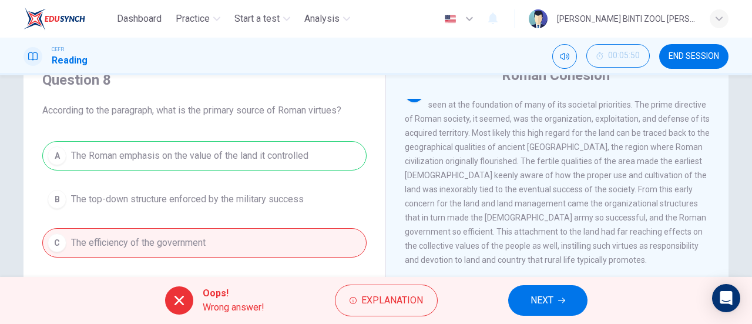
scroll to position [51, 0]
click at [561, 307] on button "NEXT" at bounding box center [547, 300] width 79 height 31
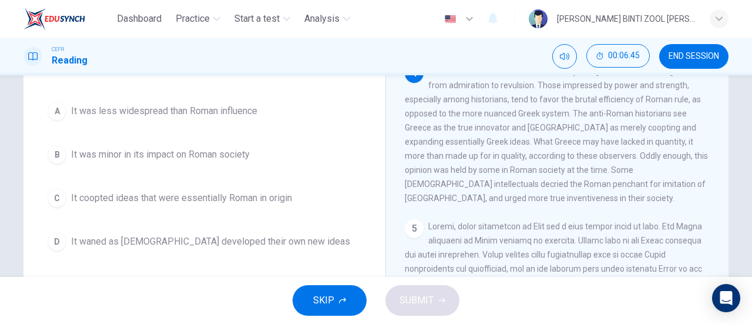
scroll to position [477, 0]
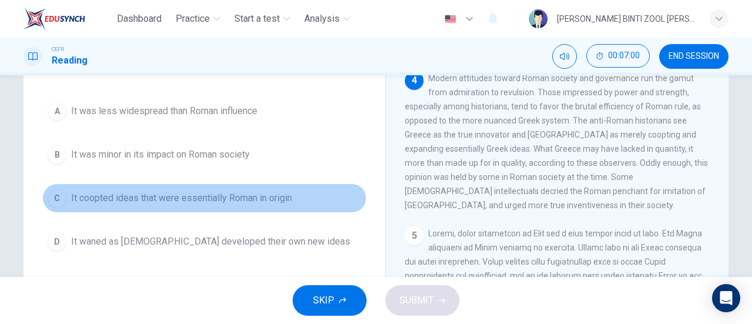
click at [348, 202] on button "C It coopted ideas that were essentially Roman in origin" at bounding box center [204, 197] width 324 height 29
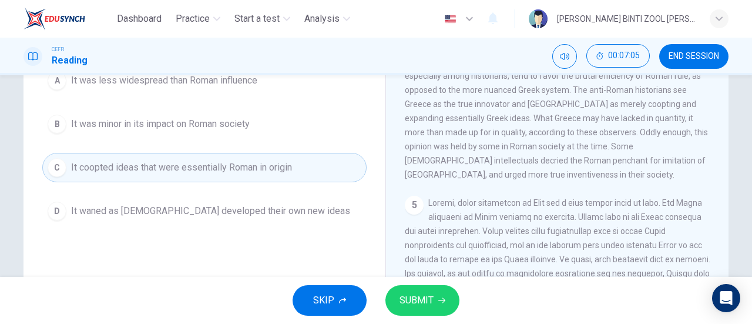
scroll to position [142, 0]
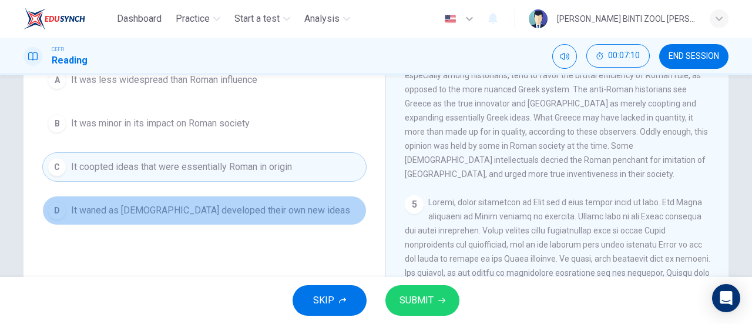
click at [340, 209] on button "D It waned as [DEMOGRAPHIC_DATA] developed their own new ideas" at bounding box center [204, 210] width 324 height 29
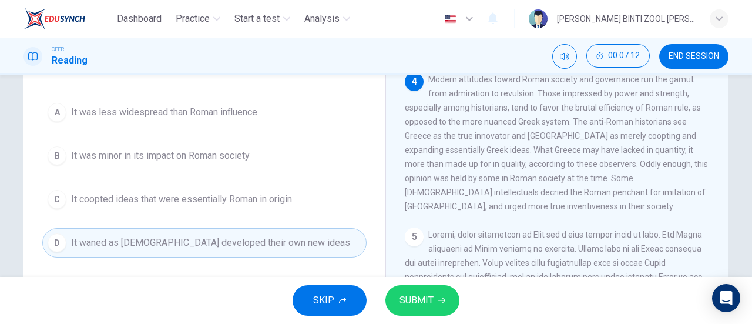
scroll to position [105, 0]
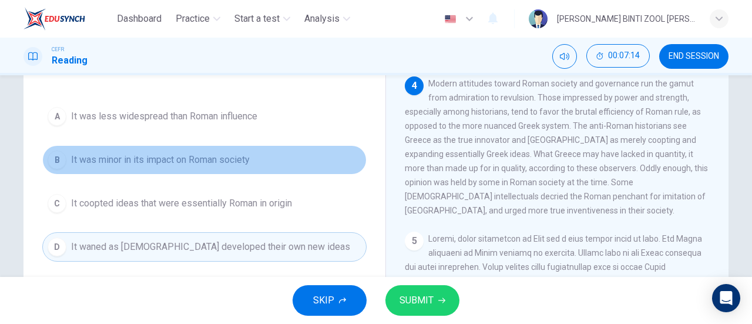
click at [337, 160] on button "B It was minor in its impact on Roman society" at bounding box center [204, 159] width 324 height 29
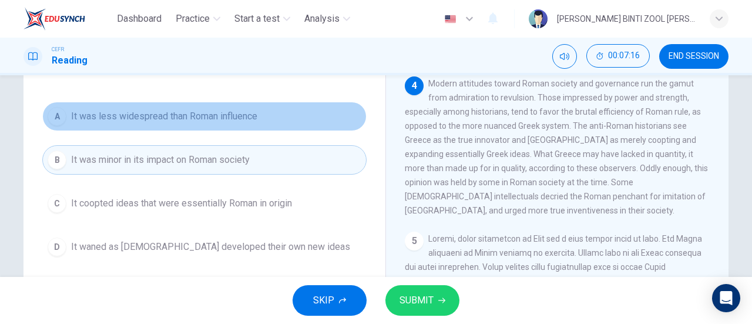
click at [317, 120] on button "A It was less widespread than Roman influence" at bounding box center [204, 116] width 324 height 29
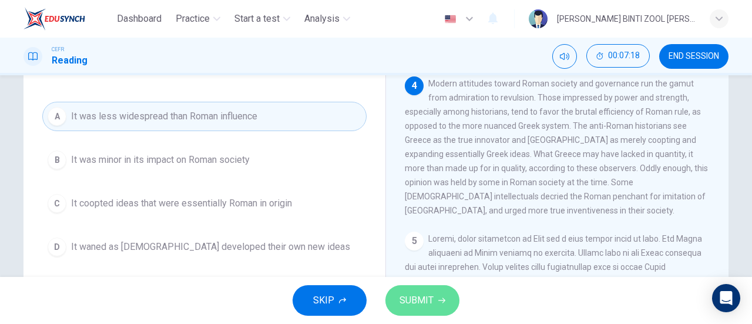
click at [437, 304] on button "SUBMIT" at bounding box center [423, 300] width 74 height 31
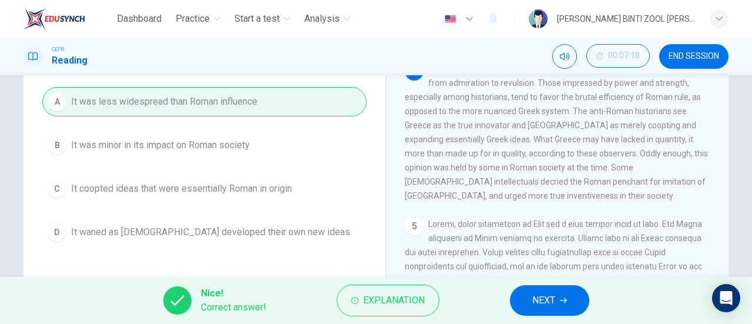
scroll to position [121, 0]
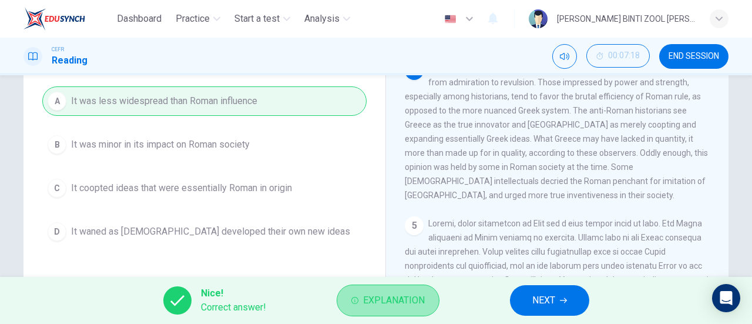
click at [407, 285] on button "Explanation" at bounding box center [388, 301] width 103 height 32
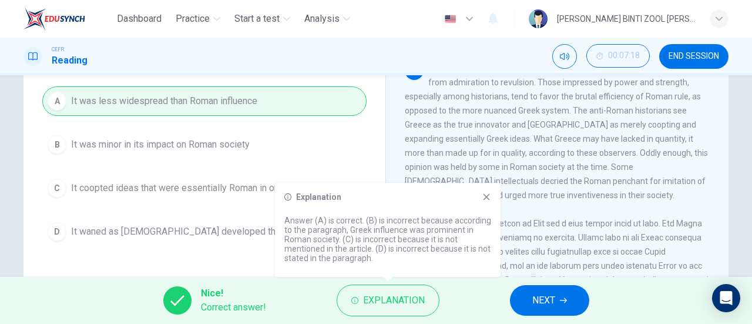
click at [484, 196] on icon at bounding box center [487, 197] width 6 height 6
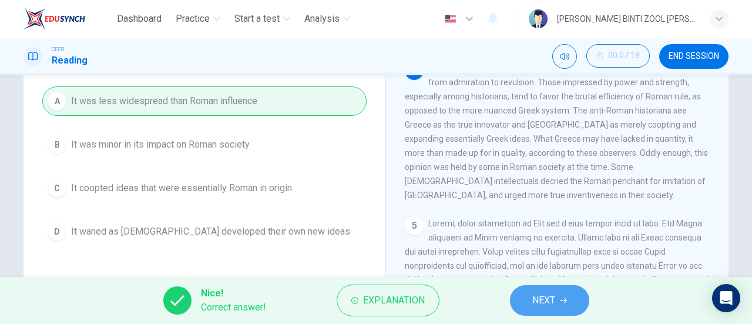
click at [553, 293] on span "NEXT" at bounding box center [544, 300] width 23 height 16
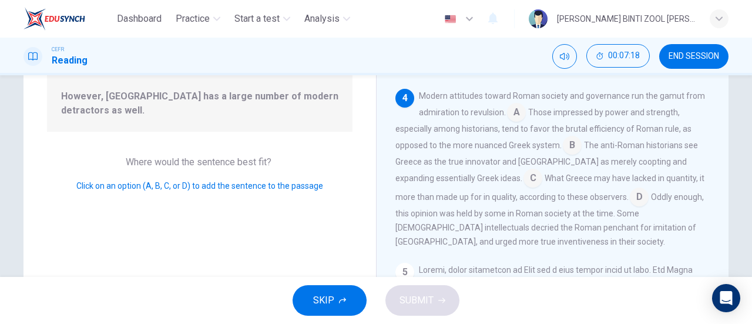
scroll to position [460, 0]
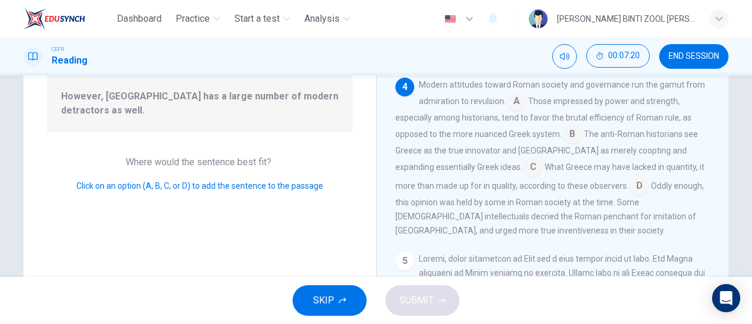
click at [518, 112] on input at bounding box center [516, 102] width 19 height 19
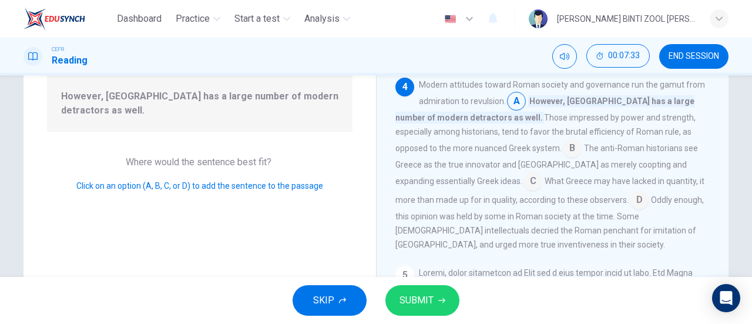
click at [630, 210] on input at bounding box center [639, 201] width 19 height 19
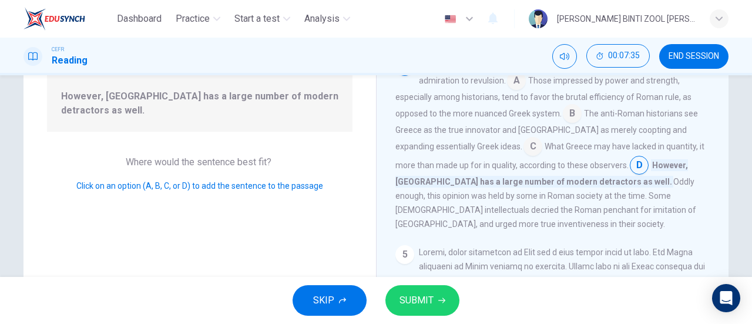
scroll to position [482, 0]
click at [524, 156] on input at bounding box center [533, 146] width 19 height 19
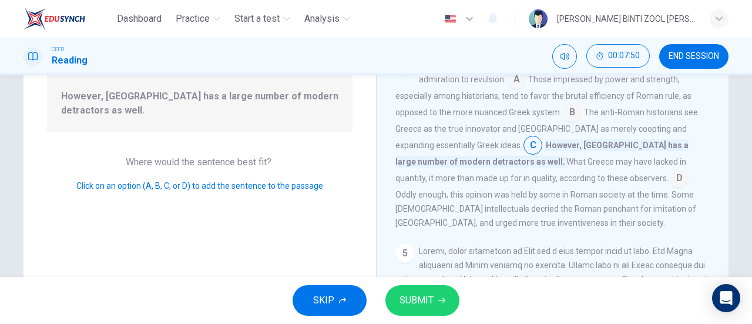
click at [670, 187] on input at bounding box center [679, 179] width 19 height 19
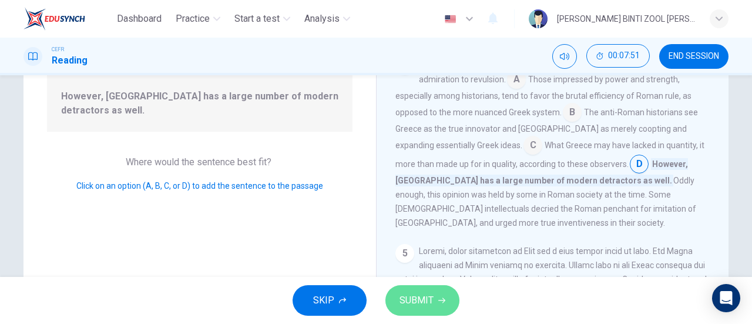
click at [446, 293] on button "SUBMIT" at bounding box center [423, 300] width 74 height 31
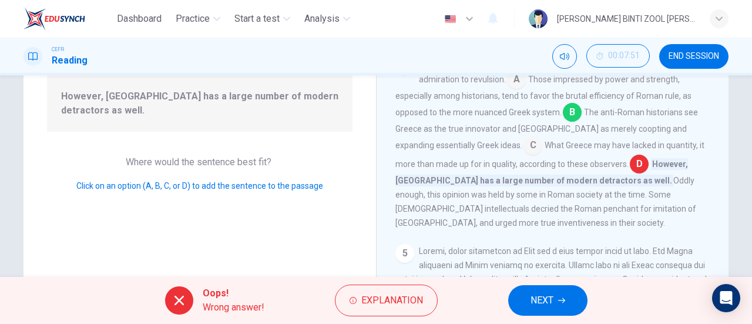
scroll to position [473, 0]
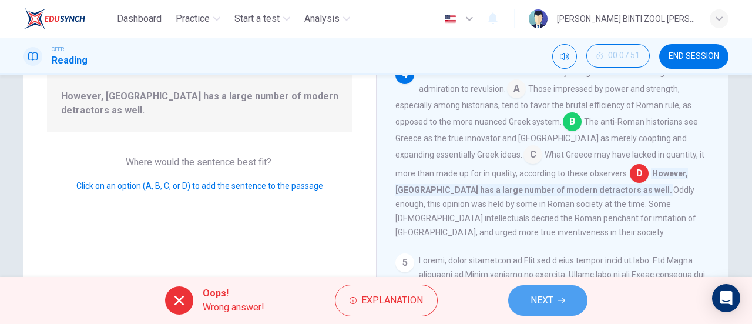
click at [551, 298] on span "NEXT" at bounding box center [542, 300] width 23 height 16
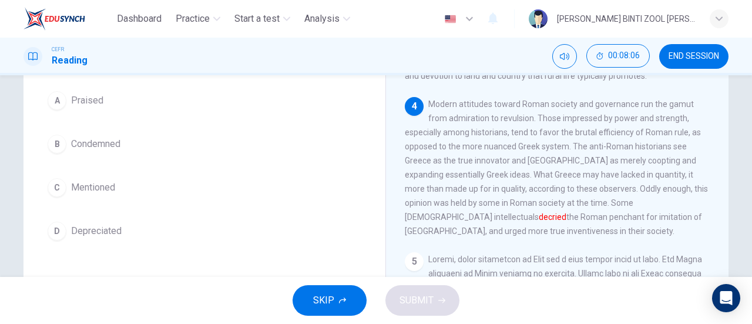
scroll to position [106, 0]
click at [306, 163] on div "A Praised B Condemned C Mentioned D Depreciated" at bounding box center [204, 167] width 324 height 160
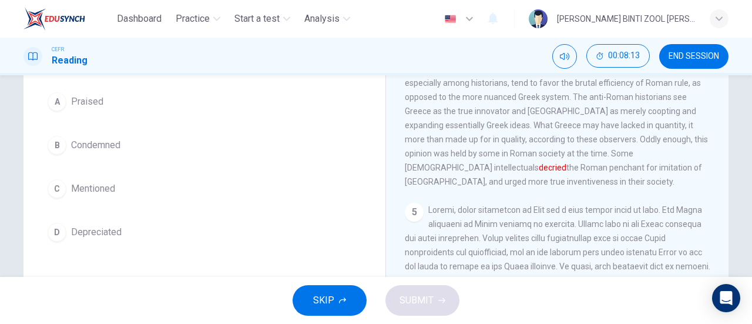
scroll to position [80, 0]
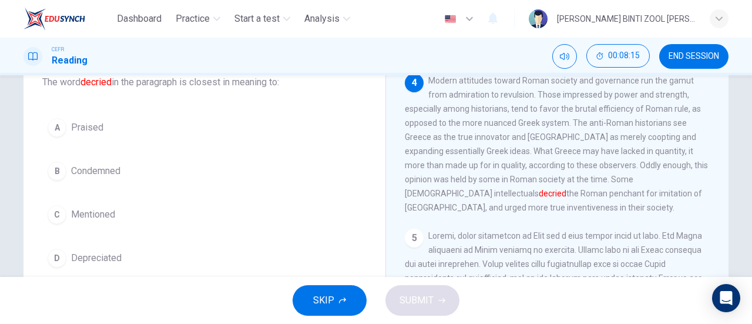
click at [293, 168] on button "B Condemned" at bounding box center [204, 170] width 324 height 29
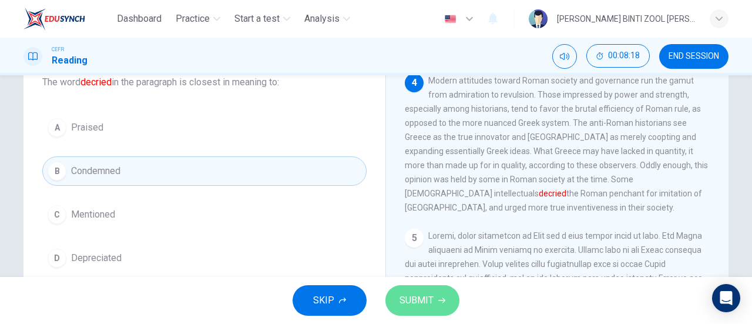
click at [448, 303] on button "SUBMIT" at bounding box center [423, 300] width 74 height 31
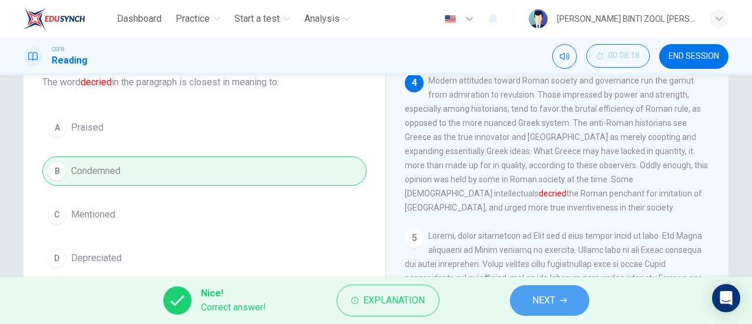
click at [549, 309] on span "NEXT" at bounding box center [544, 300] width 23 height 16
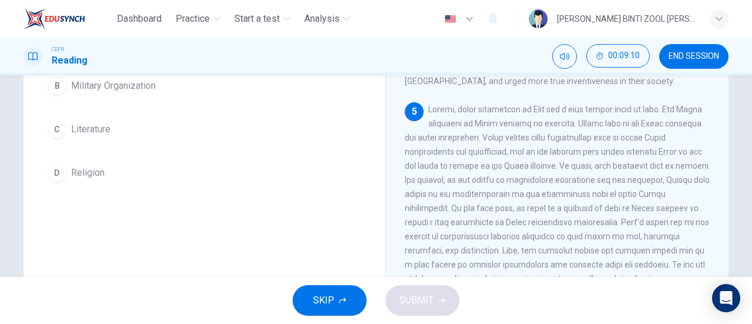
scroll to position [167, 0]
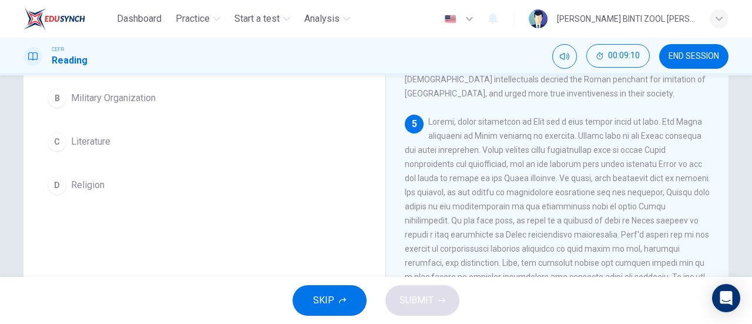
click at [325, 212] on div "Question 12 In the paragraph, which of the following is NOT mentioned as an are…" at bounding box center [204, 142] width 343 height 397
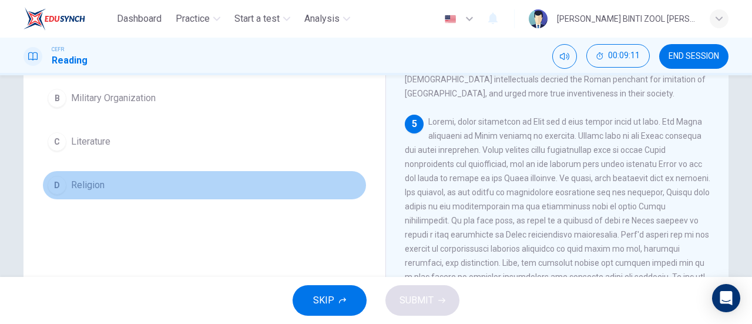
click at [303, 173] on button "D Religion" at bounding box center [204, 184] width 324 height 29
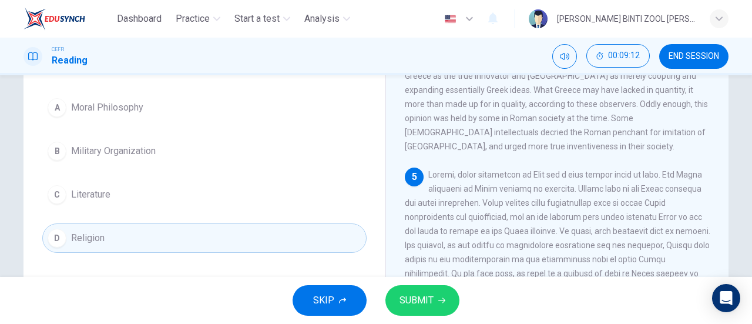
scroll to position [108, 0]
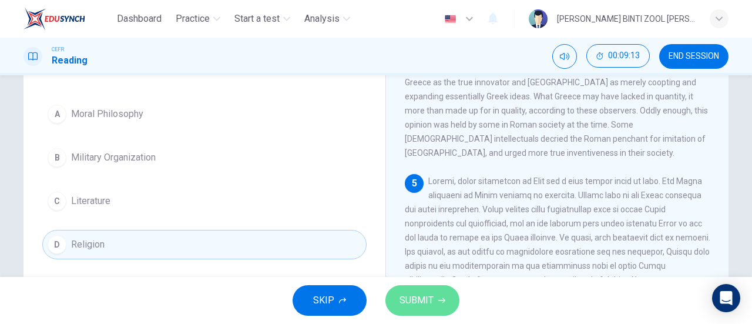
click at [441, 297] on icon "button" at bounding box center [442, 300] width 7 height 7
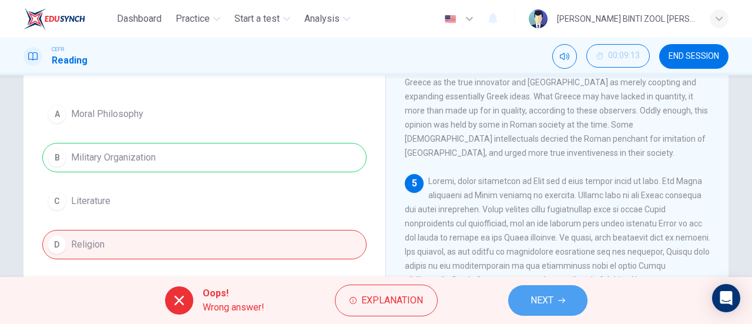
click at [531, 297] on span "NEXT" at bounding box center [542, 300] width 23 height 16
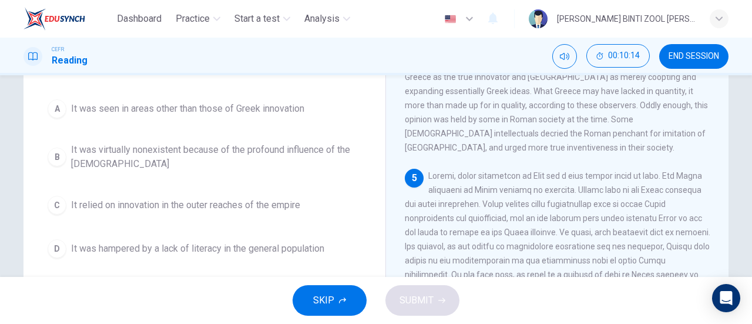
scroll to position [113, 0]
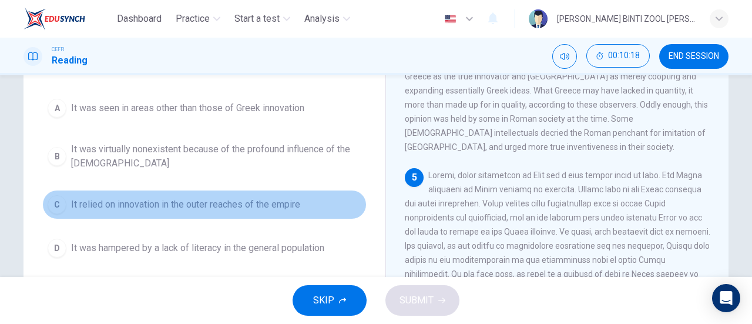
click at [290, 205] on span "It relied on innovation in the outer reaches of the empire" at bounding box center [185, 205] width 229 height 14
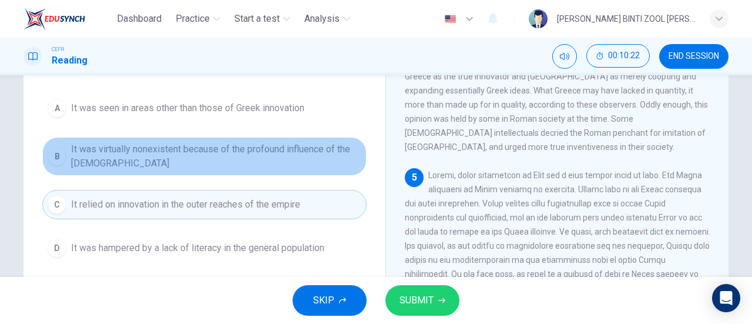
click at [337, 153] on span "It was virtually nonexistent because of the profound influence of the [DEMOGRAP…" at bounding box center [216, 156] width 290 height 28
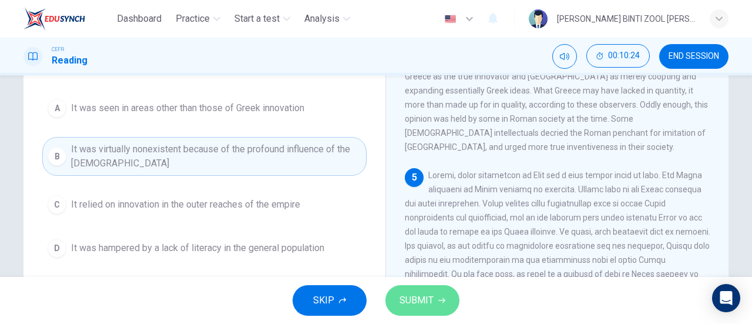
click at [408, 291] on button "SUBMIT" at bounding box center [423, 300] width 74 height 31
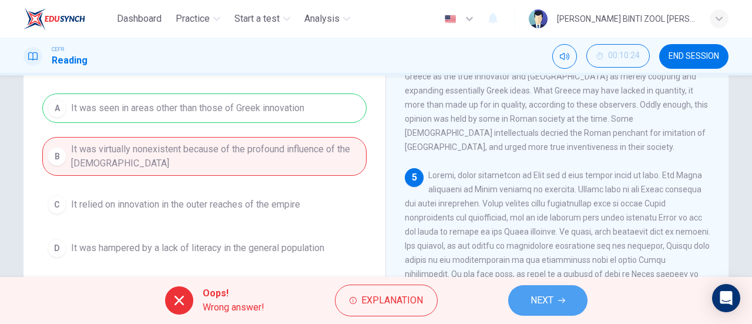
click at [538, 296] on span "NEXT" at bounding box center [542, 300] width 23 height 16
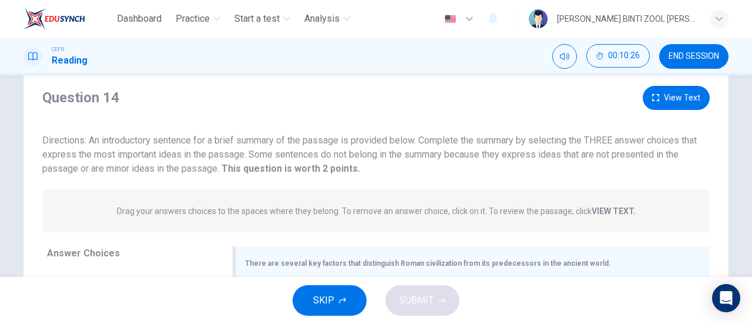
scroll to position [0, 0]
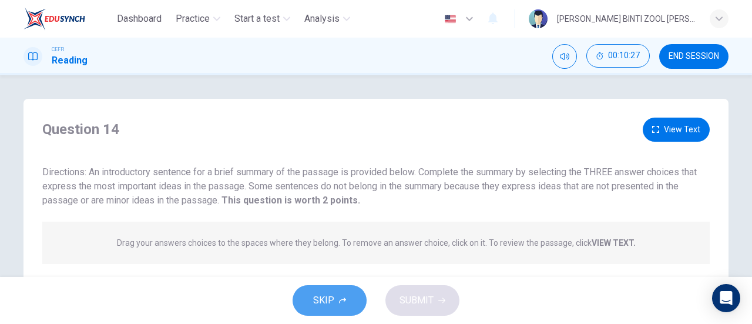
click at [314, 290] on button "SKIP" at bounding box center [330, 300] width 74 height 31
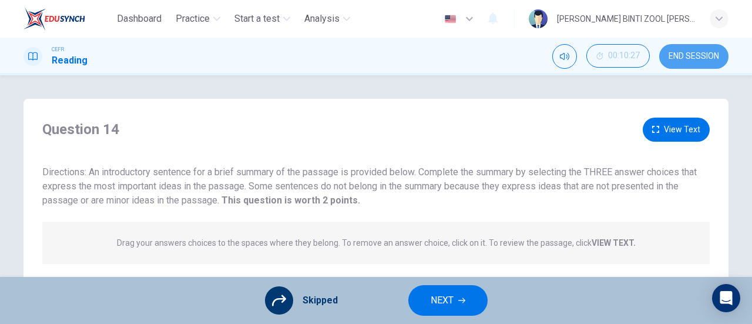
click at [700, 61] on span "END SESSION" at bounding box center [694, 56] width 51 height 9
